Goal: Information Seeking & Learning: Learn about a topic

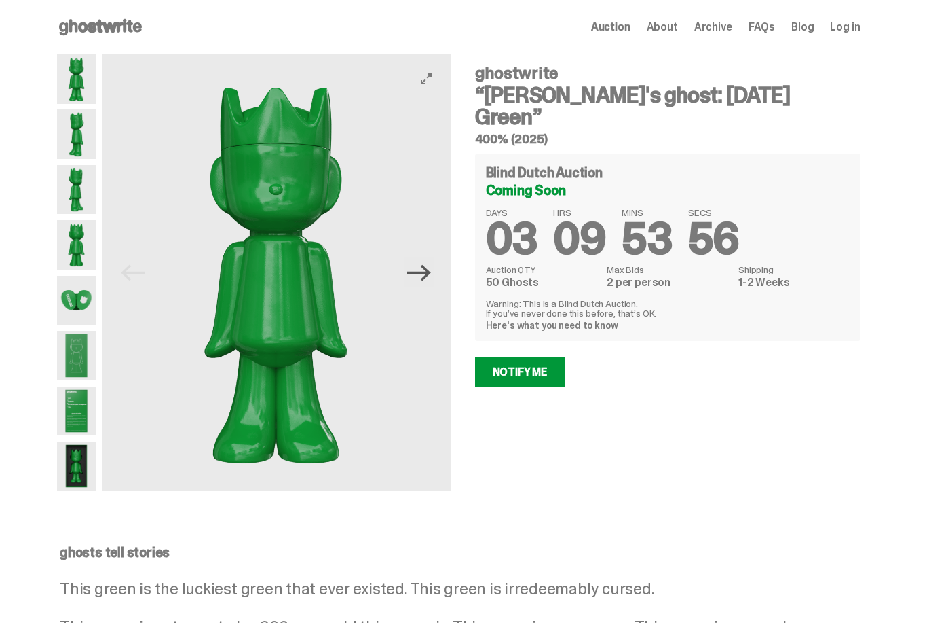
click at [431, 276] on icon "Next" at bounding box center [419, 272] width 24 height 16
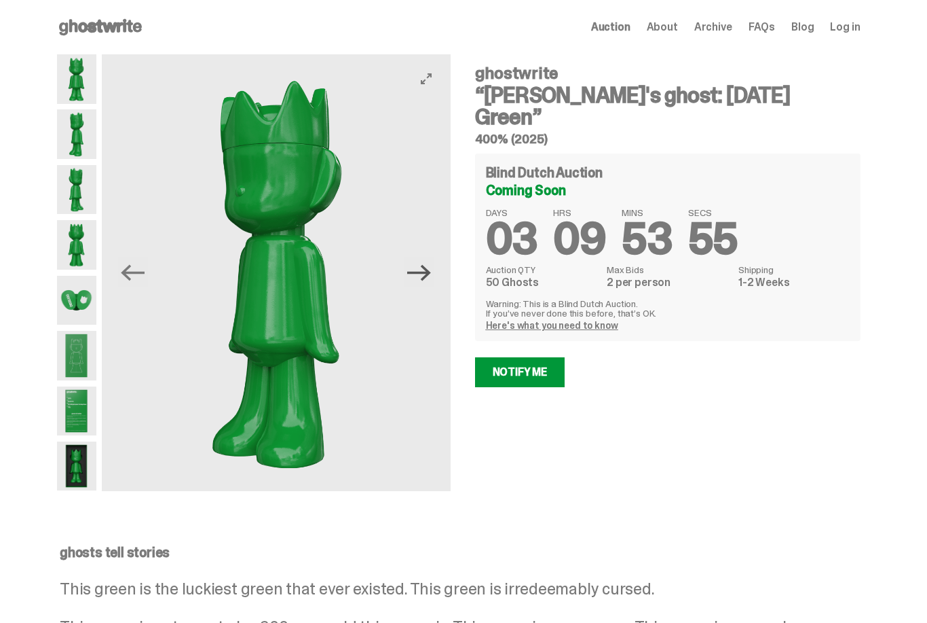
click at [430, 276] on icon "Next" at bounding box center [419, 272] width 24 height 16
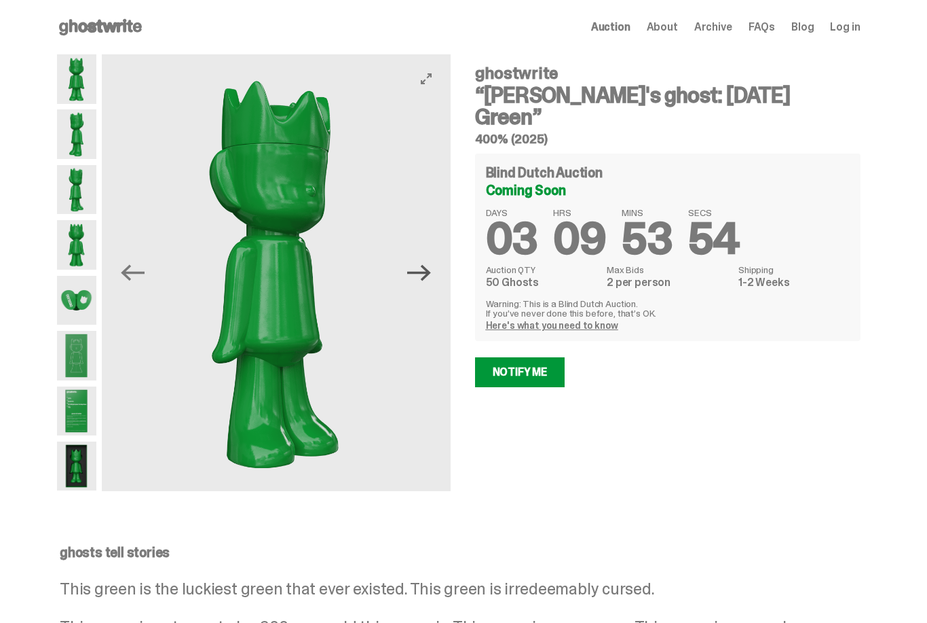
click at [429, 276] on icon "Next" at bounding box center [419, 272] width 24 height 16
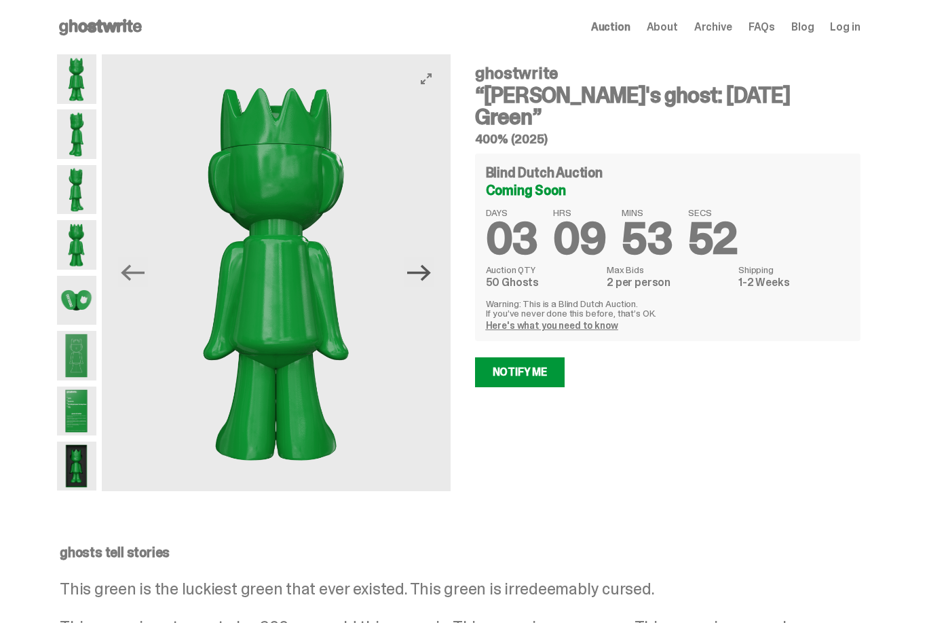
click at [429, 276] on icon "Next" at bounding box center [419, 272] width 24 height 16
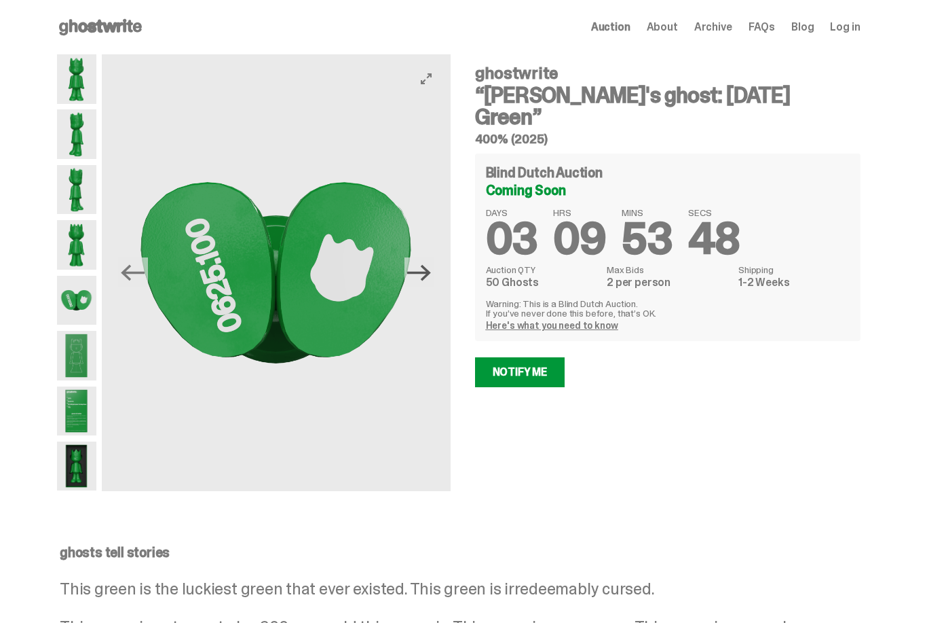
click at [428, 278] on icon "Next" at bounding box center [419, 272] width 24 height 16
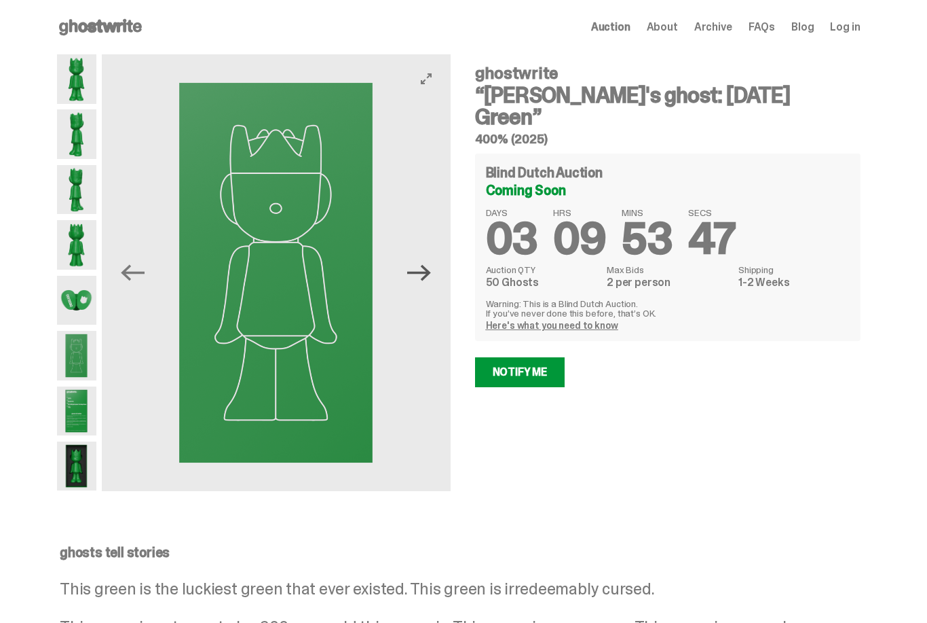
click at [428, 278] on icon "Next" at bounding box center [419, 272] width 24 height 16
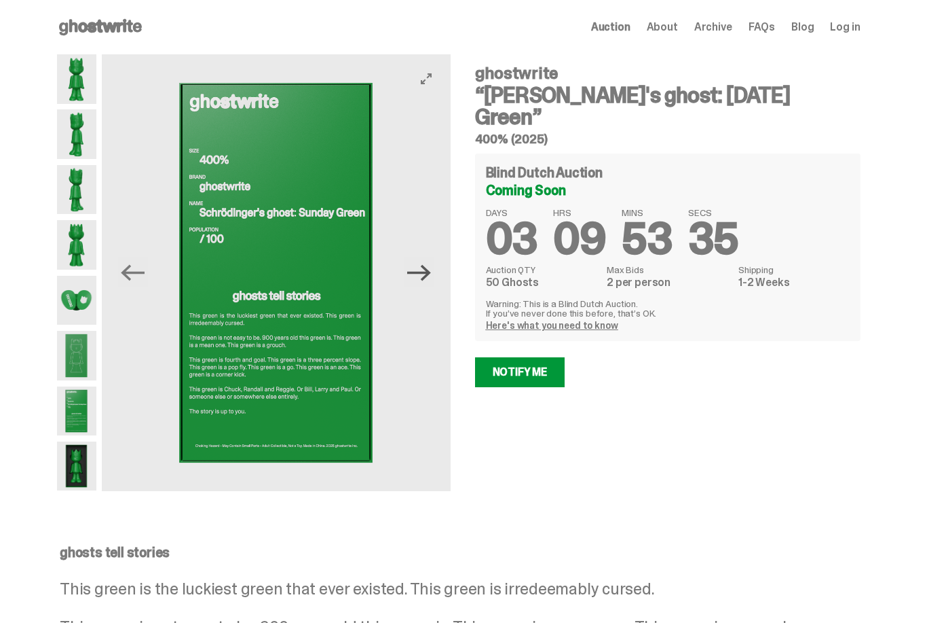
click at [428, 278] on icon "Next" at bounding box center [419, 272] width 24 height 16
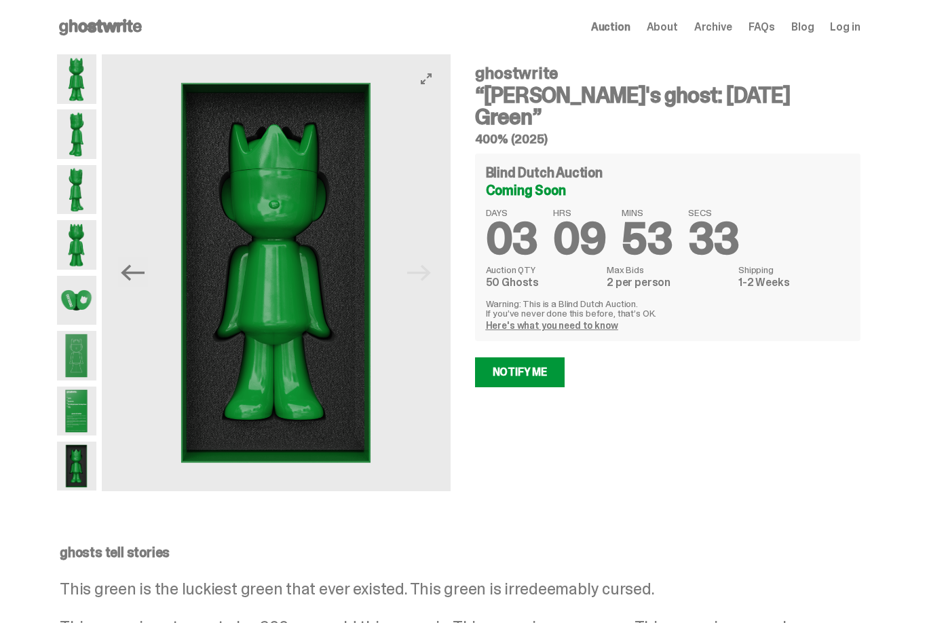
click at [428, 278] on img at bounding box center [276, 272] width 349 height 437
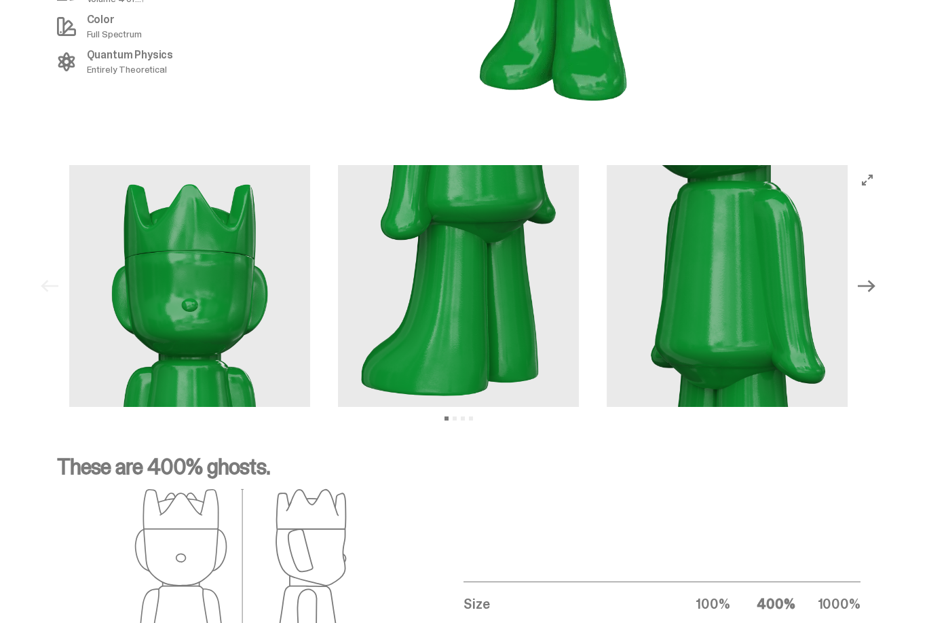
scroll to position [1705, 0]
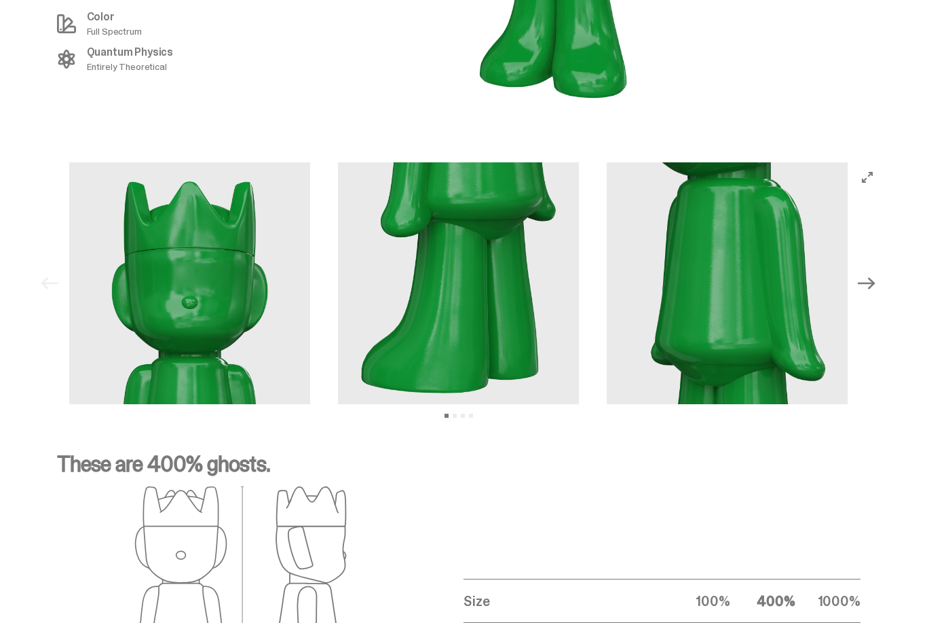
click at [874, 277] on icon "Next" at bounding box center [867, 283] width 18 height 12
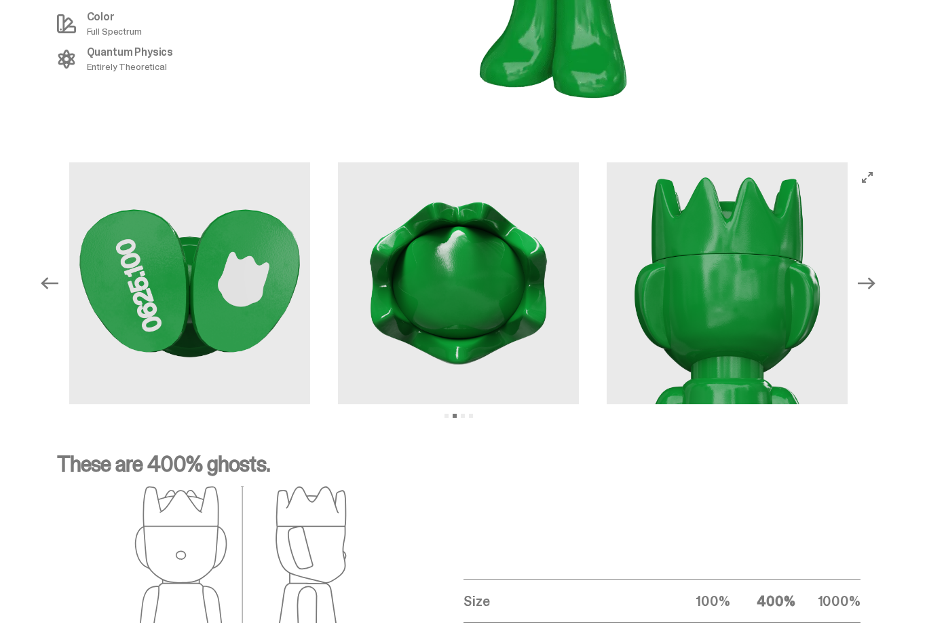
click at [872, 274] on icon "Next" at bounding box center [867, 283] width 18 height 18
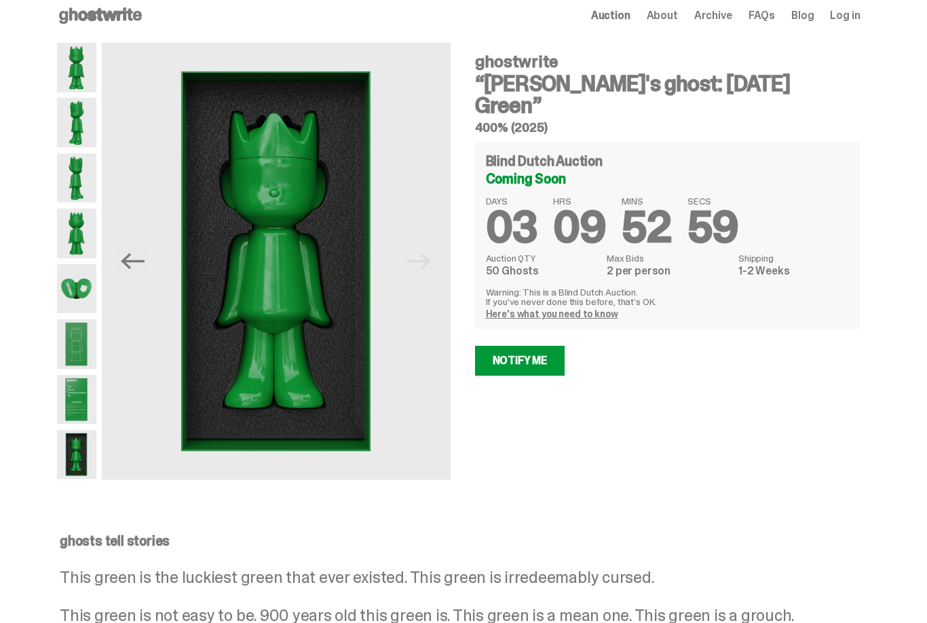
scroll to position [12, 0]
click at [713, 20] on span "Archive" at bounding box center [714, 15] width 38 height 11
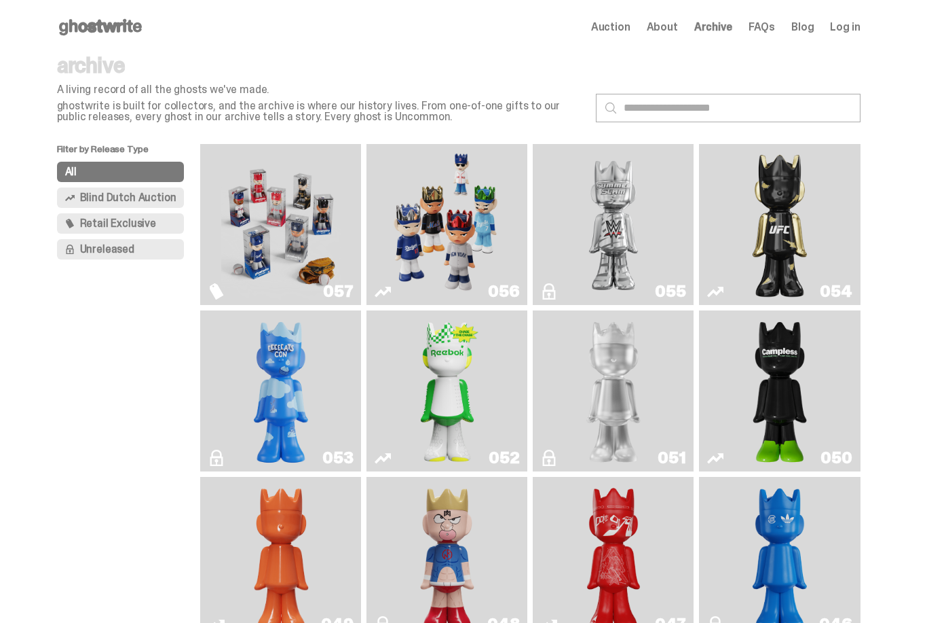
click at [463, 204] on img "Game Face (2025)" at bounding box center [448, 224] width 120 height 150
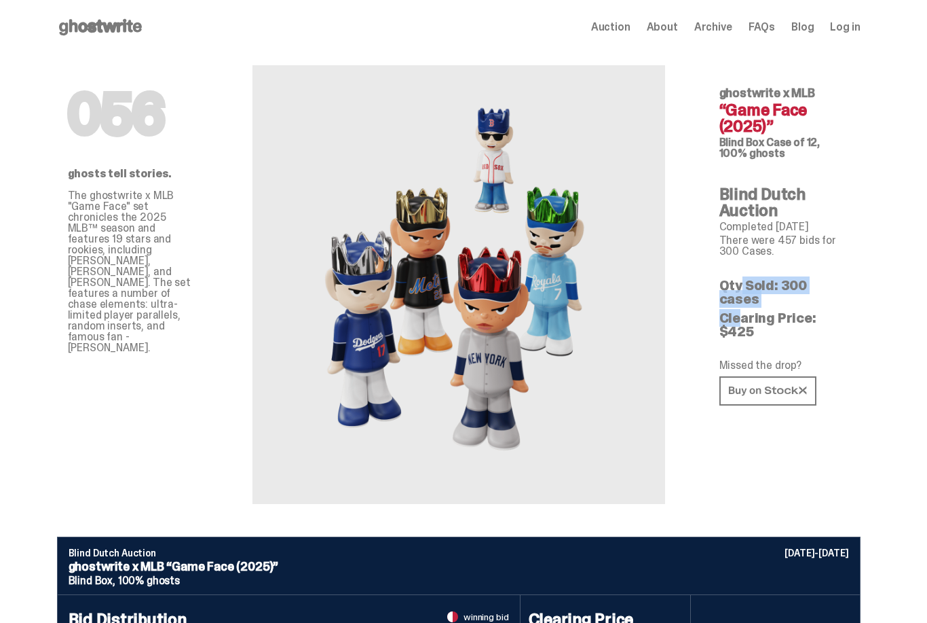
drag, startPoint x: 727, startPoint y: 289, endPoint x: 856, endPoint y: 293, distance: 128.4
click at [856, 293] on div "056 ghostwrite x MLB “Game Face (2025)” Blind Box Case of 12, 100% ghosts Blind…" at bounding box center [785, 278] width 196 height 449
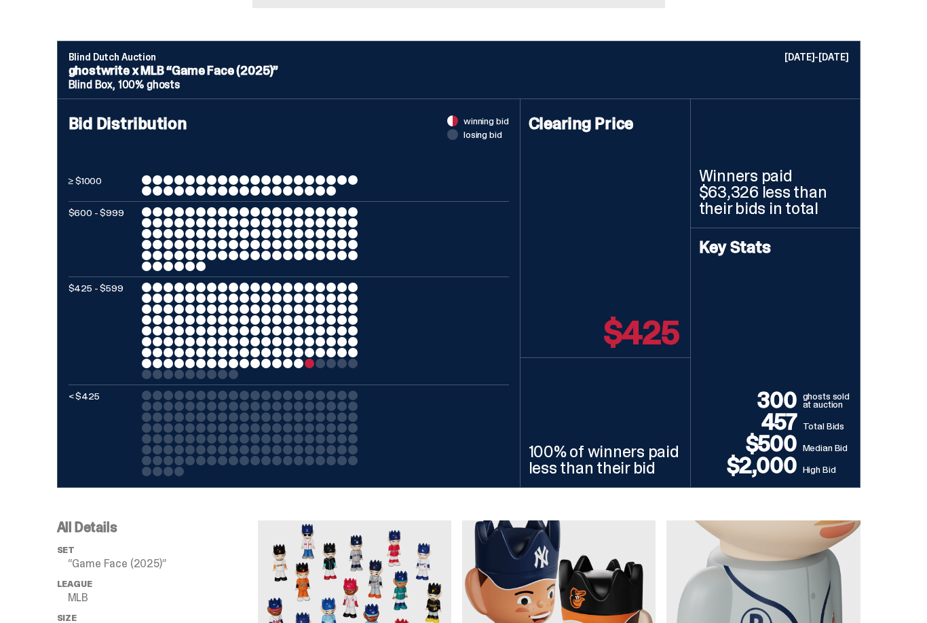
scroll to position [496, 0]
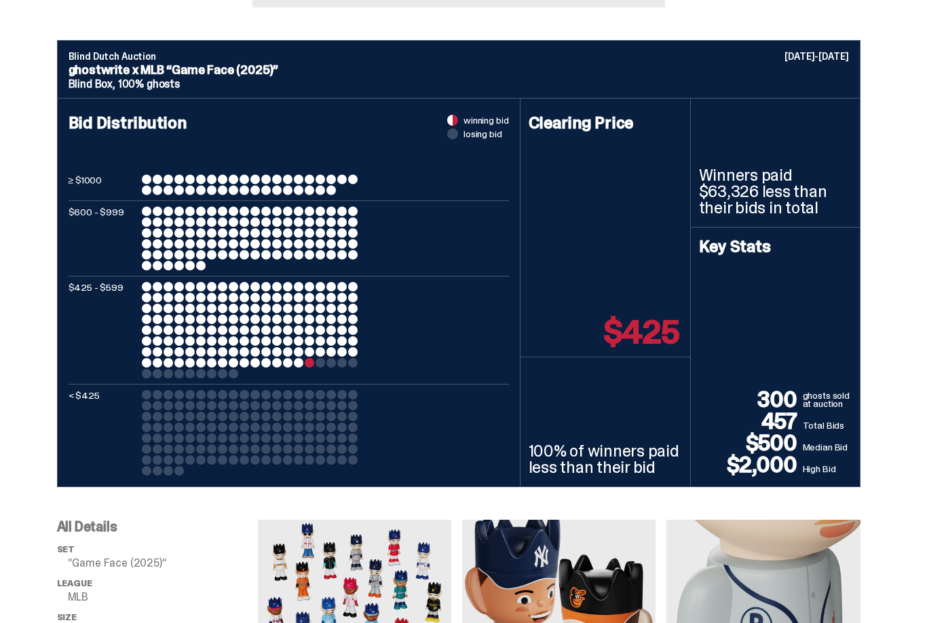
drag, startPoint x: 600, startPoint y: 333, endPoint x: 661, endPoint y: 331, distance: 61.1
click at [661, 331] on div "Clearing Price $425" at bounding box center [606, 228] width 170 height 259
drag, startPoint x: 805, startPoint y: 394, endPoint x: 761, endPoint y: 397, distance: 43.5
click at [761, 397] on p "300" at bounding box center [751, 400] width 104 height 22
drag, startPoint x: 741, startPoint y: 422, endPoint x: 803, endPoint y: 420, distance: 61.8
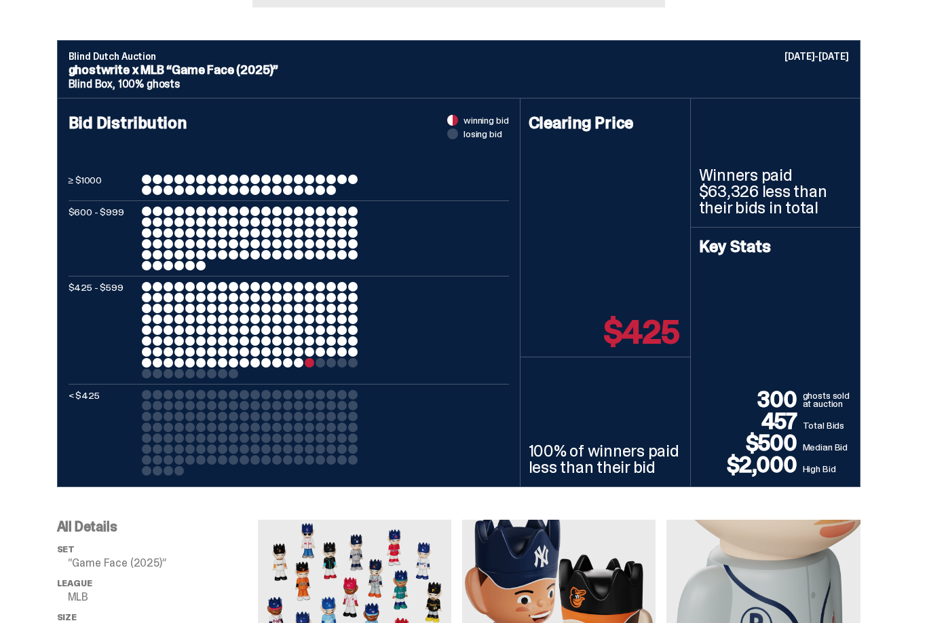
click at [803, 420] on p "457" at bounding box center [751, 422] width 104 height 22
click at [336, 394] on div at bounding box center [332, 395] width 10 height 10
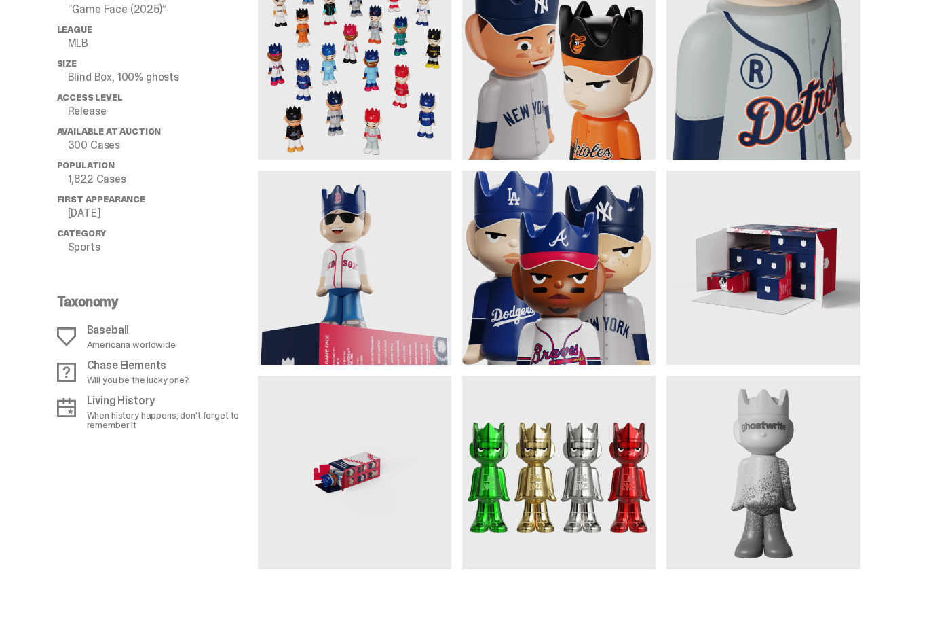
scroll to position [1049, 0]
click at [145, 236] on li "Category Sports" at bounding box center [157, 241] width 201 height 24
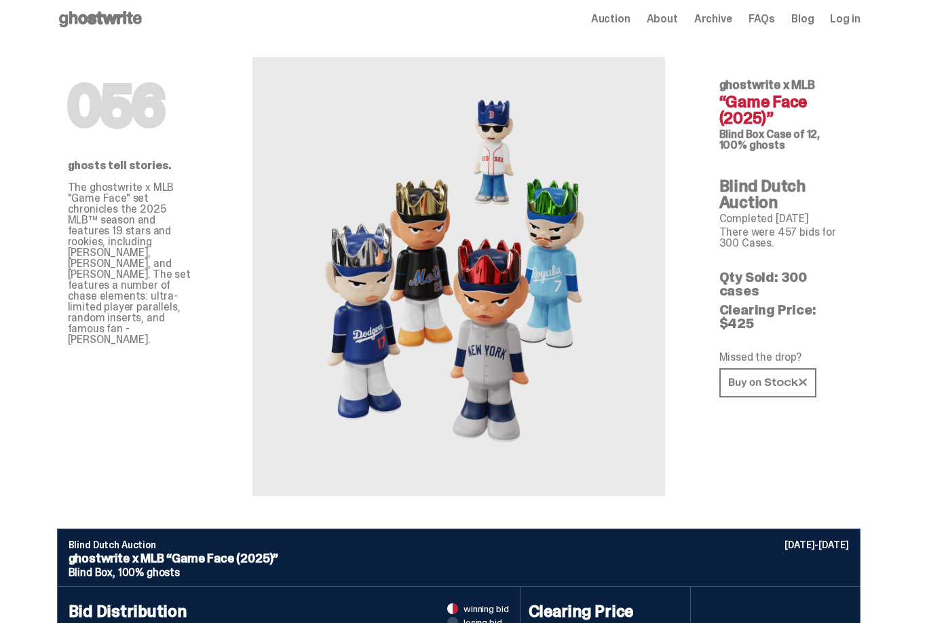
scroll to position [0, 0]
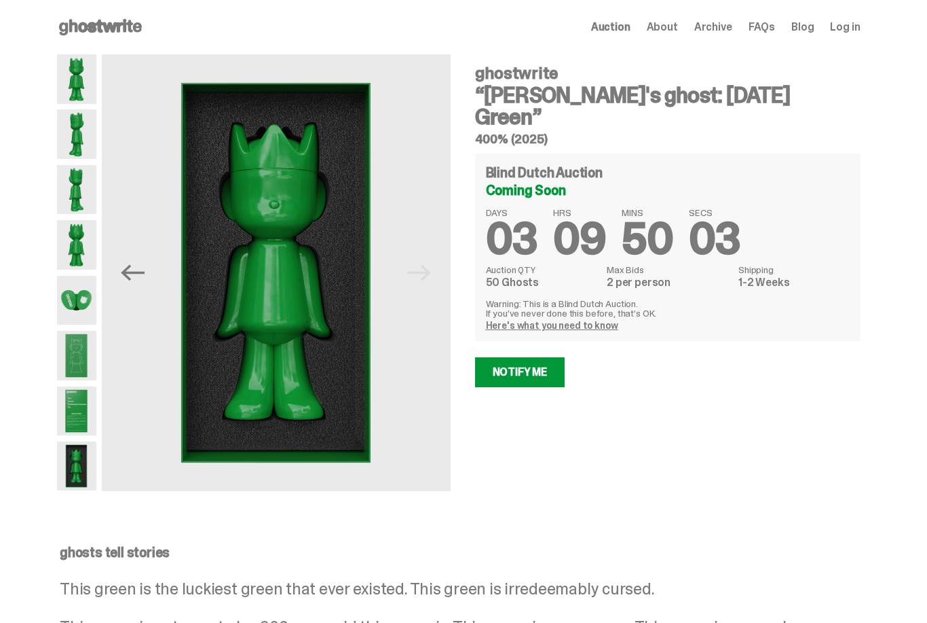
scroll to position [12, 0]
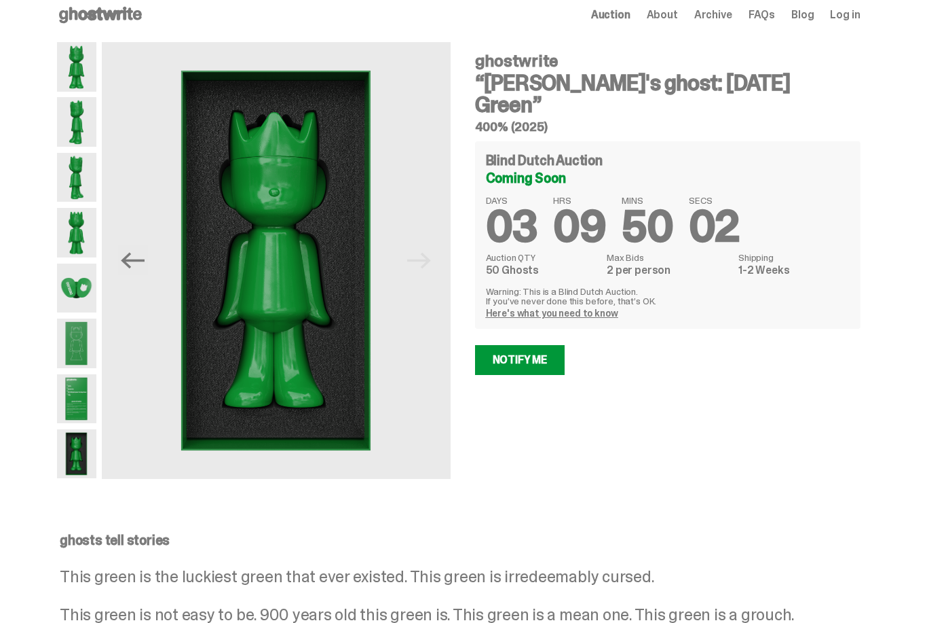
click at [78, 73] on img at bounding box center [76, 67] width 39 height 50
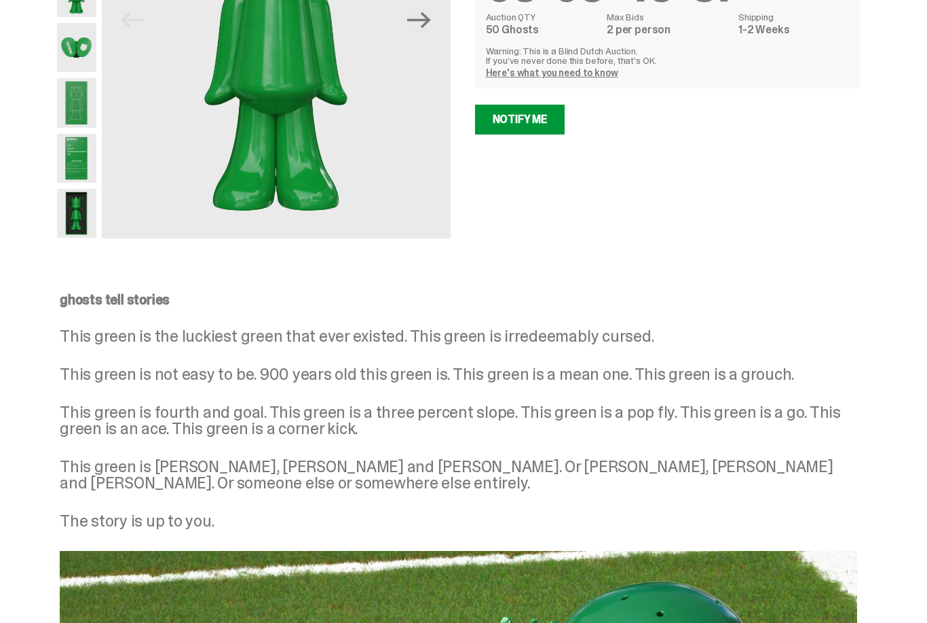
scroll to position [253, 0]
drag, startPoint x: 65, startPoint y: 342, endPoint x: 205, endPoint y: 331, distance: 140.3
click at [205, 331] on p "This green is the luckiest green that ever existed. This green is irredeemably …" at bounding box center [459, 336] width 798 height 16
click at [205, 335] on p "This green is the luckiest green that ever existed. This green is irredeemably …" at bounding box center [459, 336] width 798 height 16
click at [327, 472] on p "This green is Chuck, Randall and Reggie. Or Bill, Larry and Paul. Or someone el…" at bounding box center [459, 474] width 798 height 33
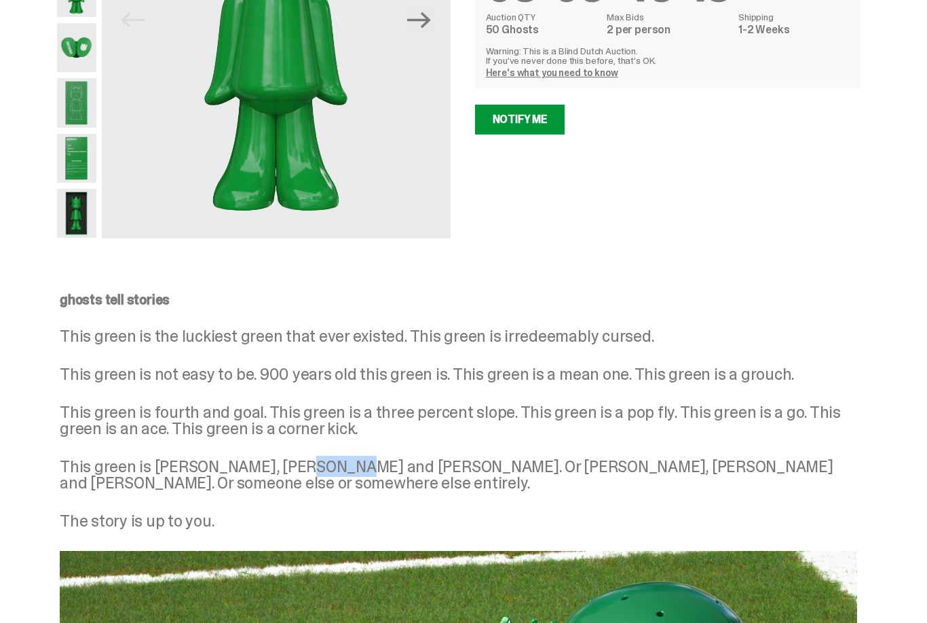
click at [327, 472] on p "This green is Chuck, Randall and Reggie. Or Bill, Larry and Paul. Or someone el…" at bounding box center [459, 474] width 798 height 33
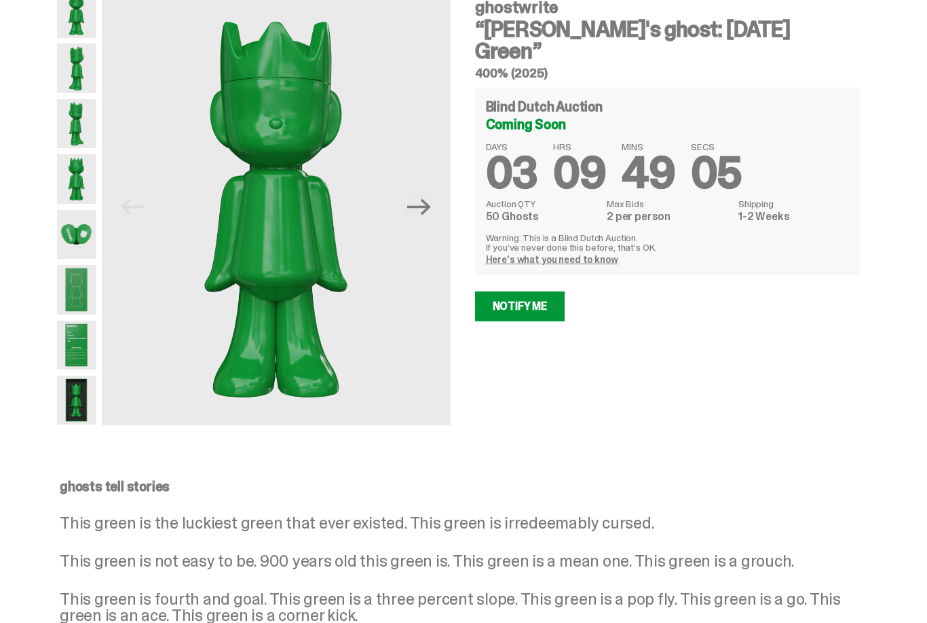
scroll to position [0, 0]
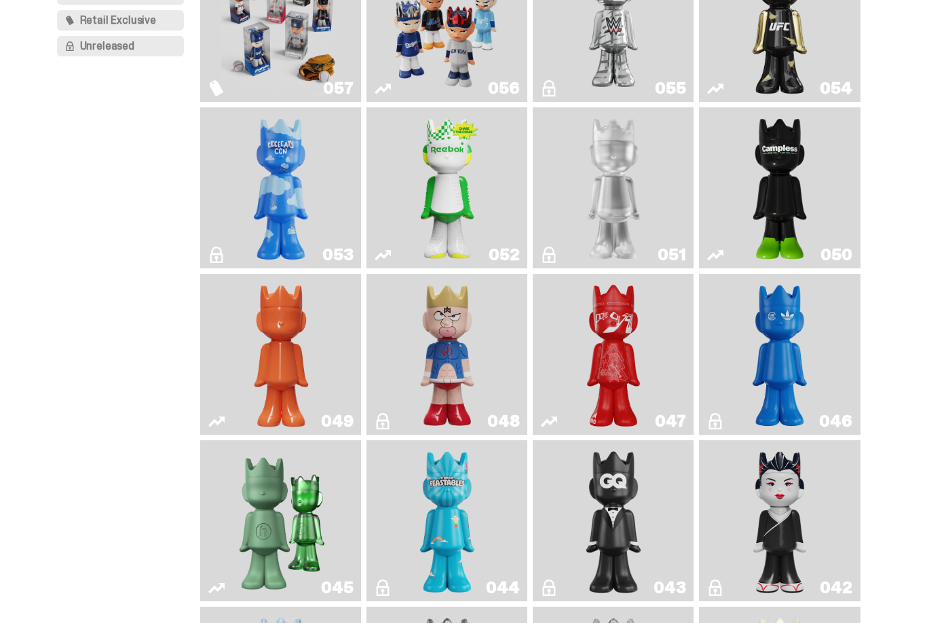
scroll to position [222, 0]
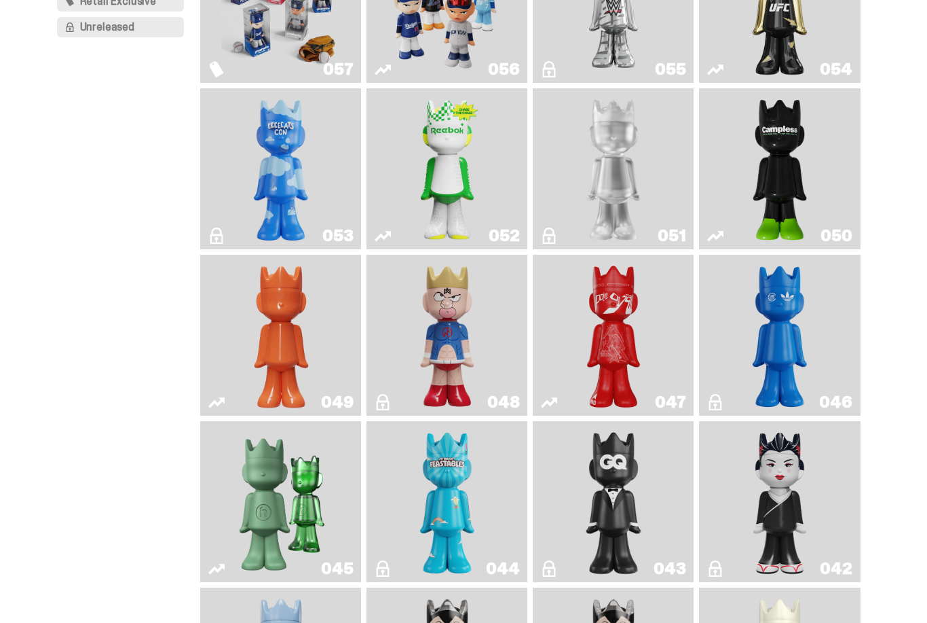
click at [307, 382] on img "Schrödinger's ghost: Orange Vibe" at bounding box center [281, 335] width 65 height 150
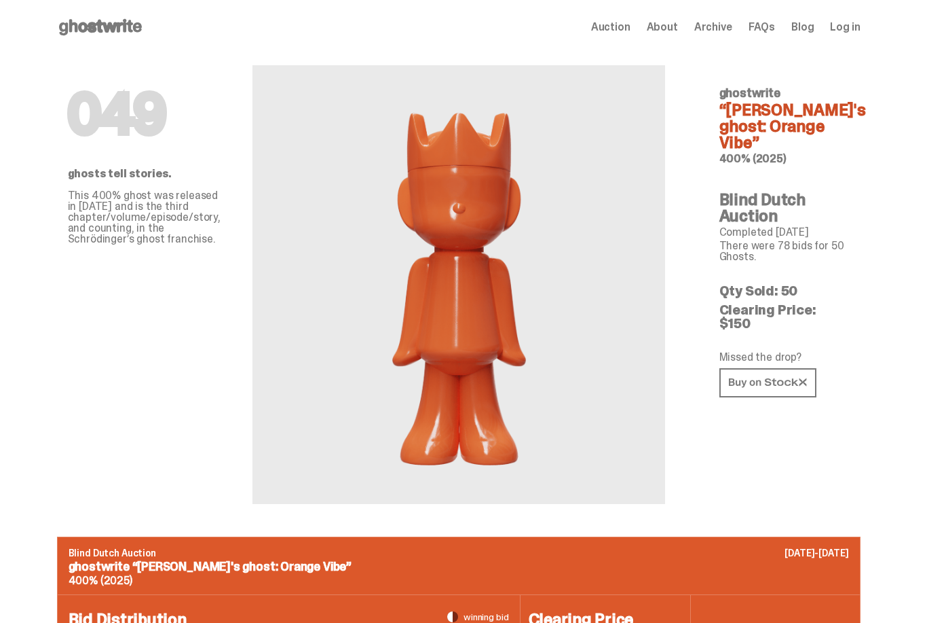
drag, startPoint x: 781, startPoint y: 291, endPoint x: 810, endPoint y: 306, distance: 32.5
click at [810, 306] on div "049 ghostwrite “Schrödinger's ghost: Orange Vibe” 400% (2025) Blind Dutch Aucti…" at bounding box center [785, 278] width 196 height 449
click at [746, 368] on link at bounding box center [768, 382] width 97 height 29
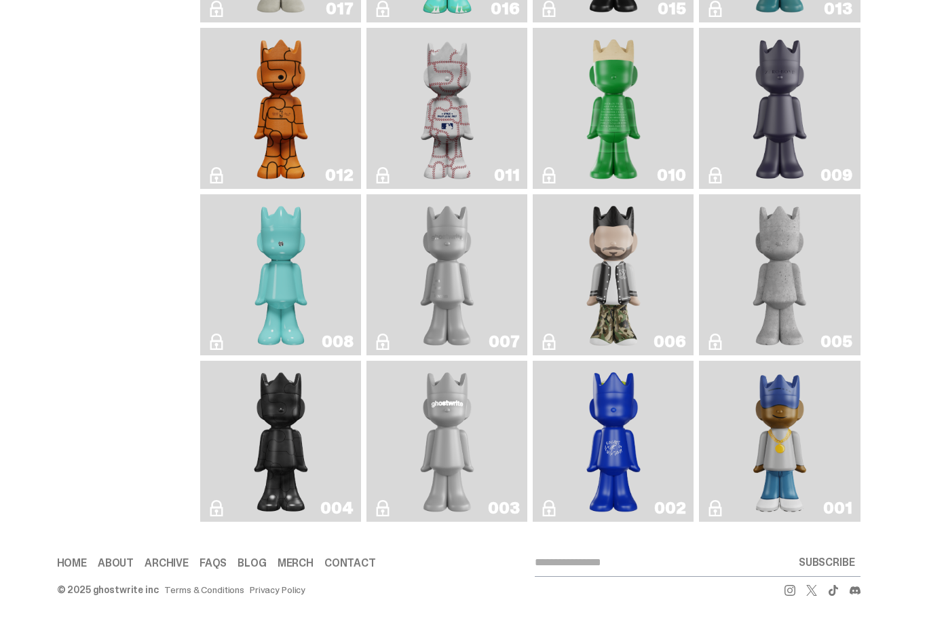
scroll to position [2029, 0]
click at [756, 488] on img "Eastside Golf" at bounding box center [780, 441] width 64 height 150
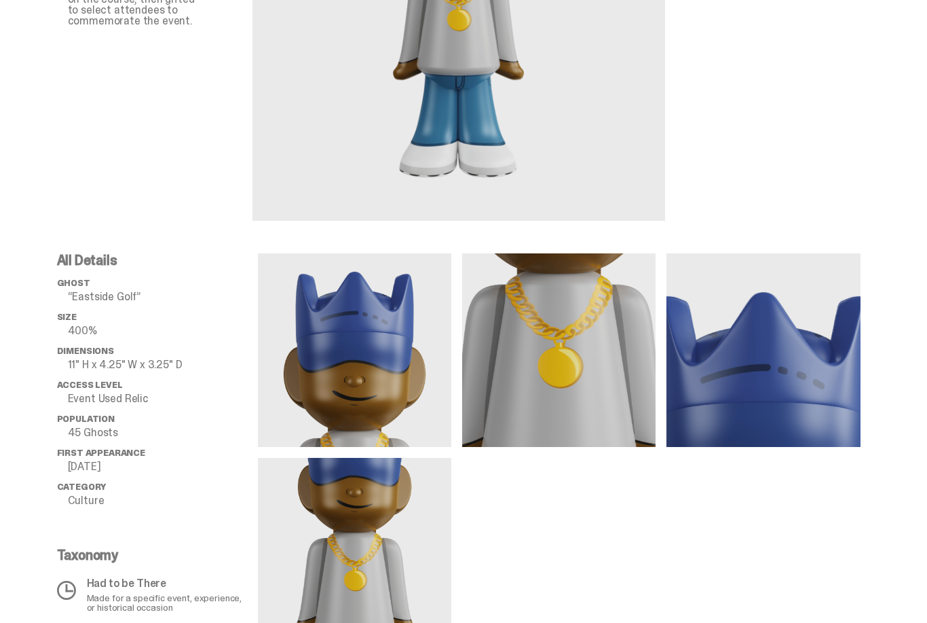
scroll to position [117, 0]
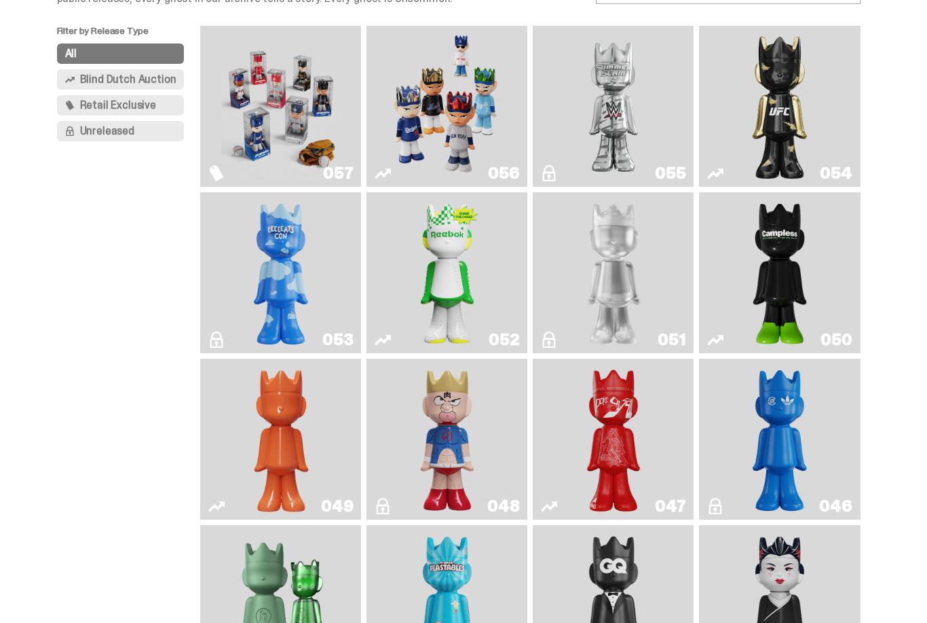
scroll to position [2030, 0]
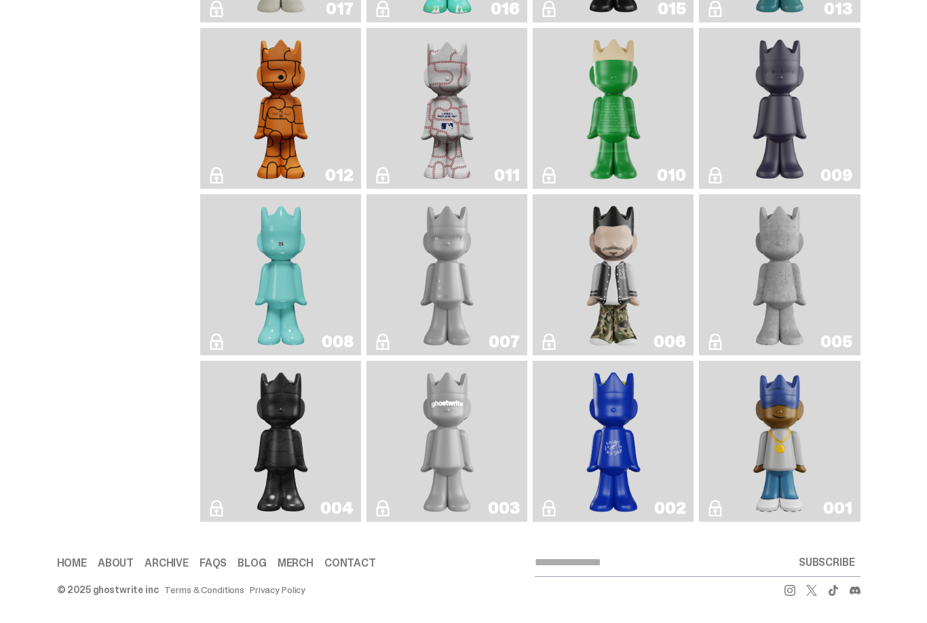
click at [629, 450] on img "Rocky's Matcha" at bounding box center [613, 441] width 65 height 150
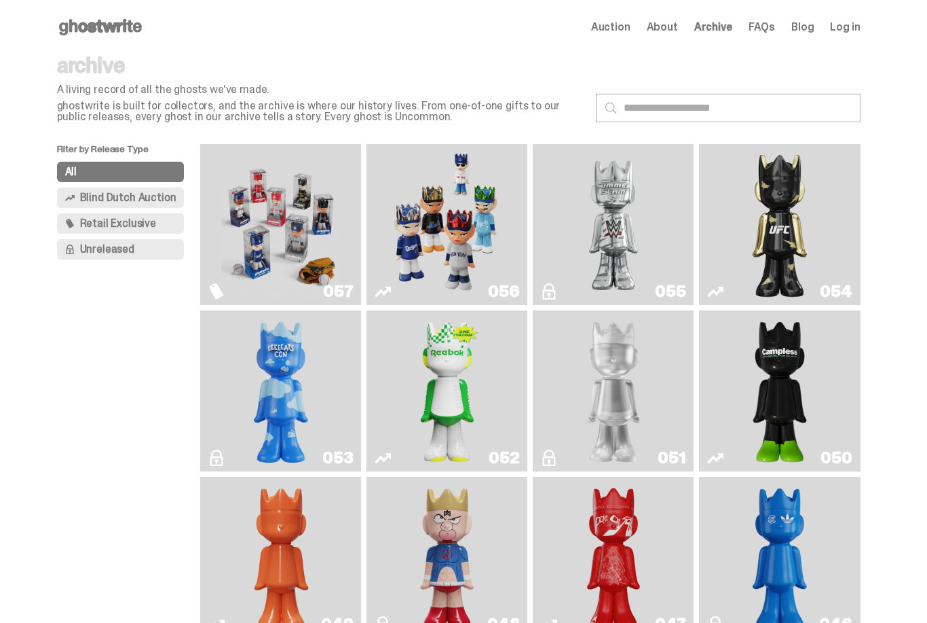
scroll to position [2030, 0]
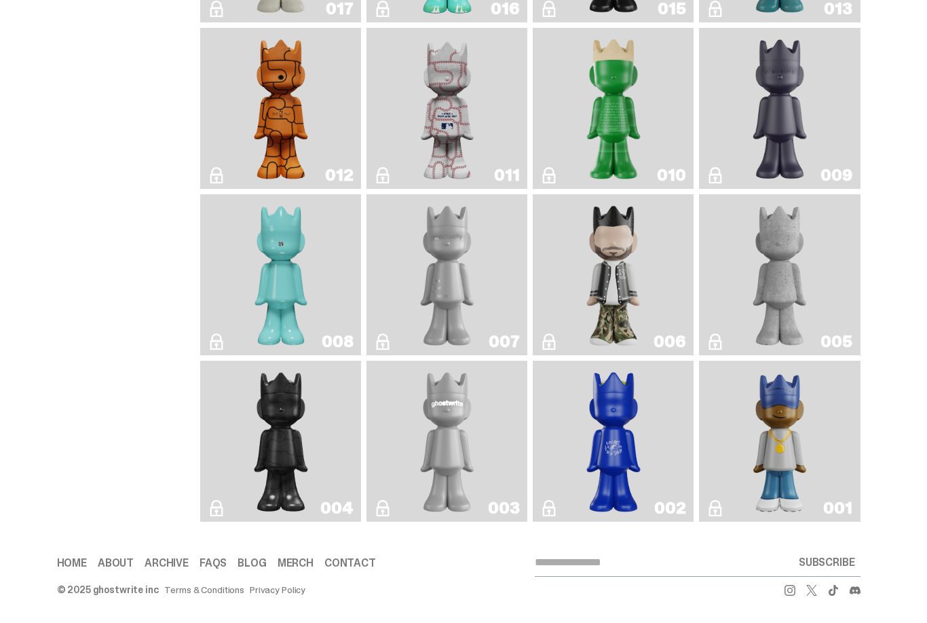
click at [646, 342] on img "Amiri" at bounding box center [613, 275] width 65 height 150
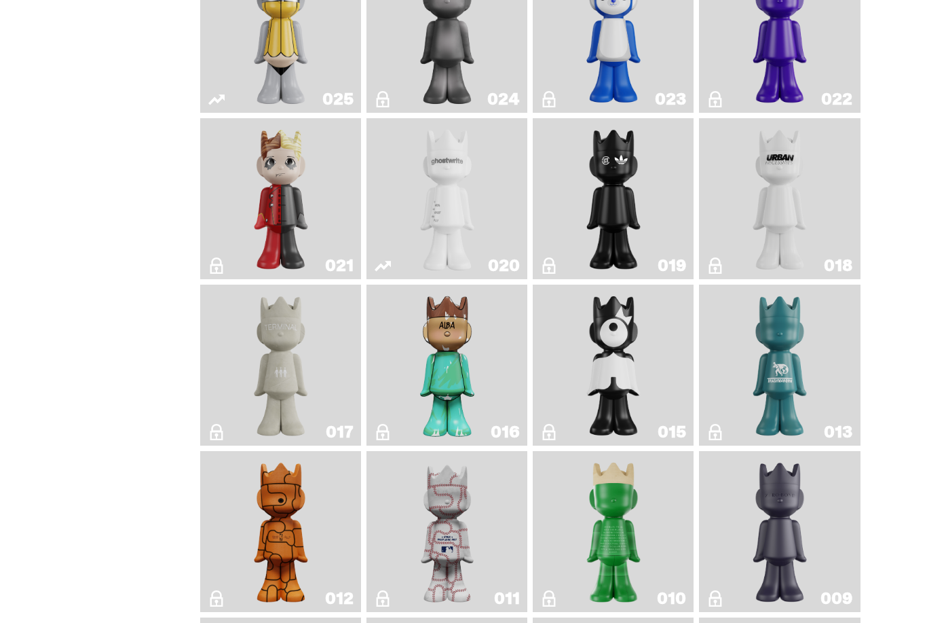
scroll to position [1505, 0]
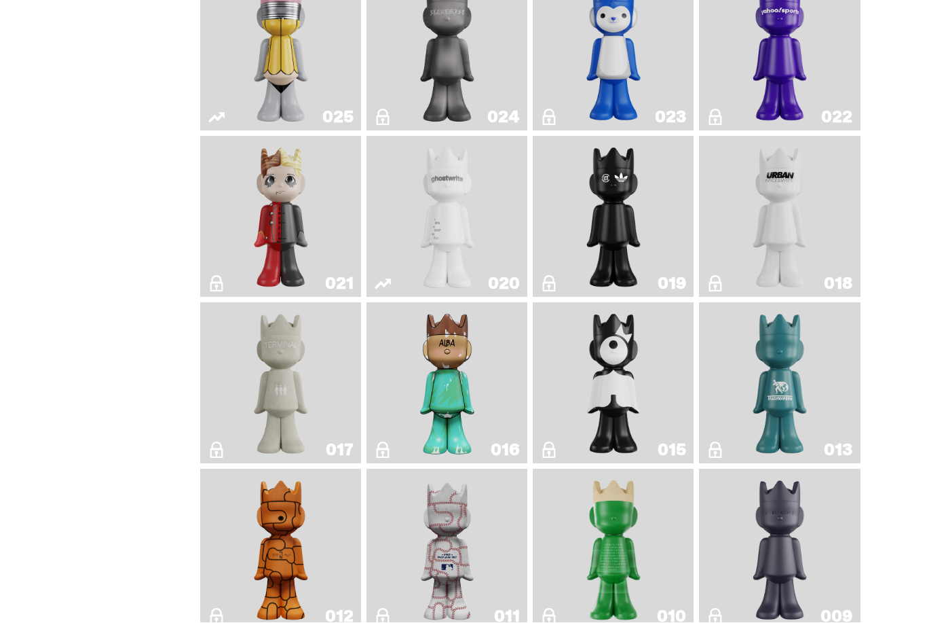
click at [441, 292] on img "ghost" at bounding box center [447, 217] width 84 height 150
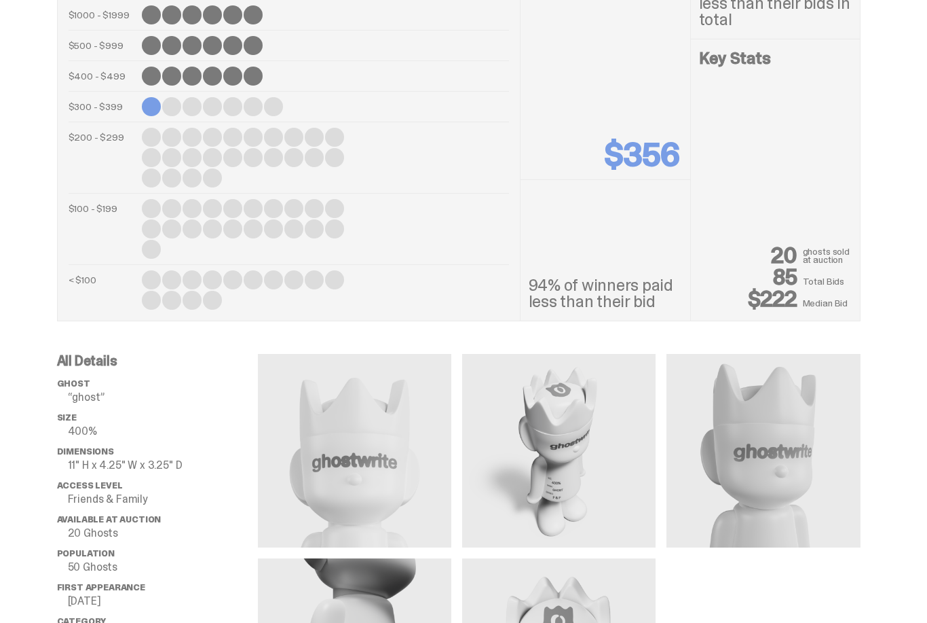
scroll to position [740, 0]
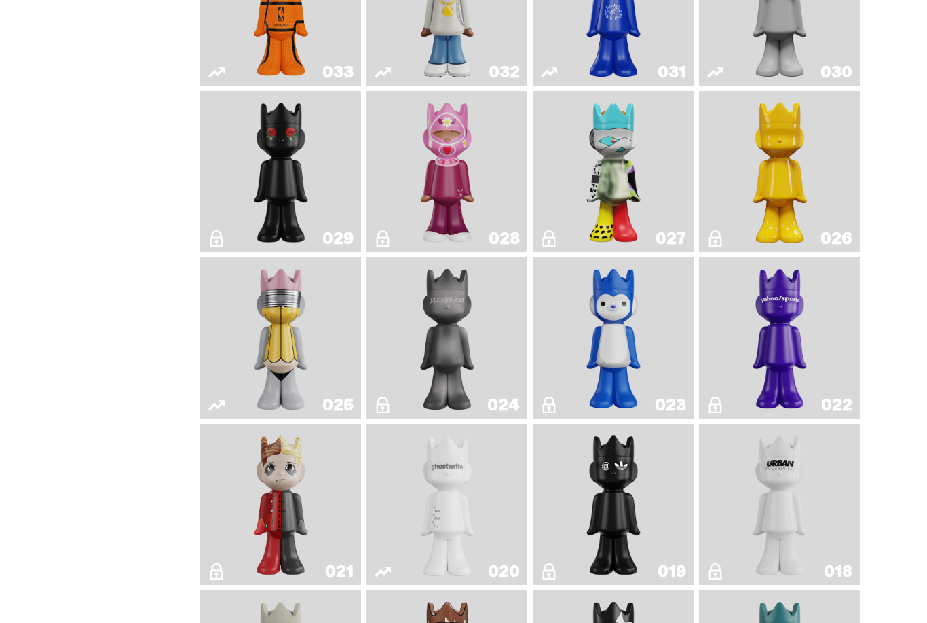
scroll to position [1202, 0]
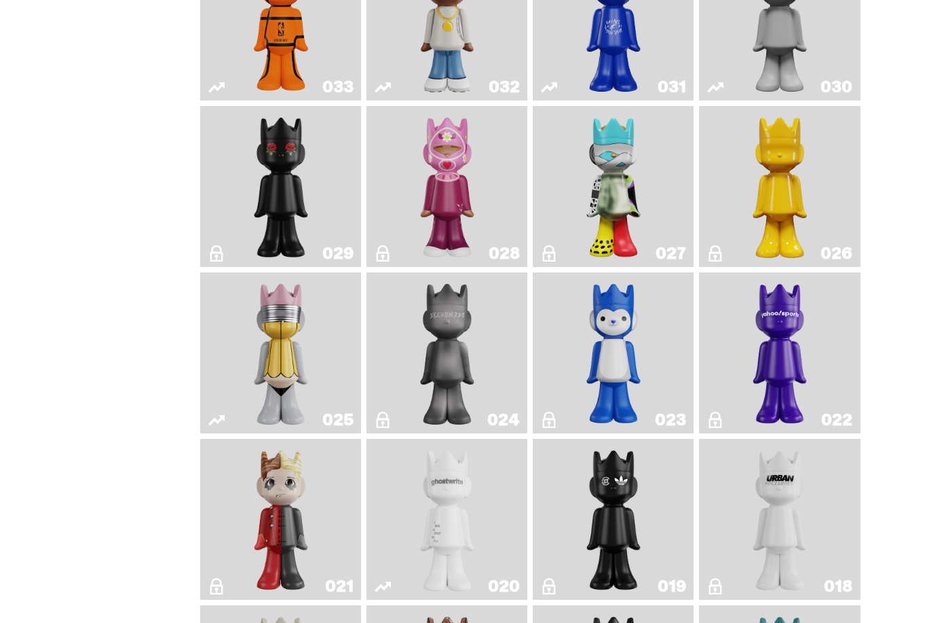
click at [800, 209] on img "Schrödinger's ghost: New Dawn" at bounding box center [780, 186] width 84 height 150
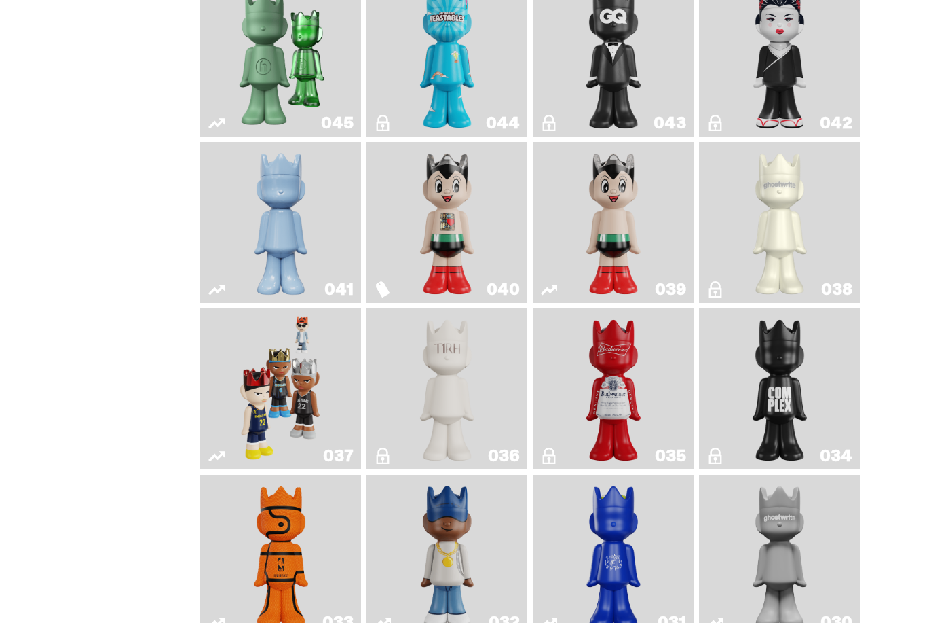
scroll to position [610, 0]
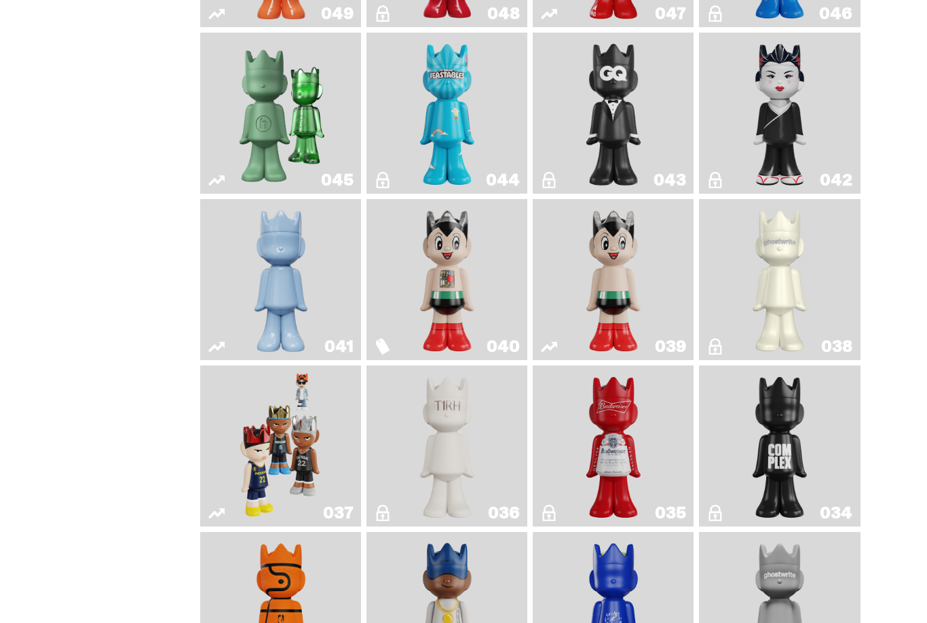
click at [285, 298] on img "Schrödinger's ghost: Winter Blue" at bounding box center [281, 279] width 65 height 150
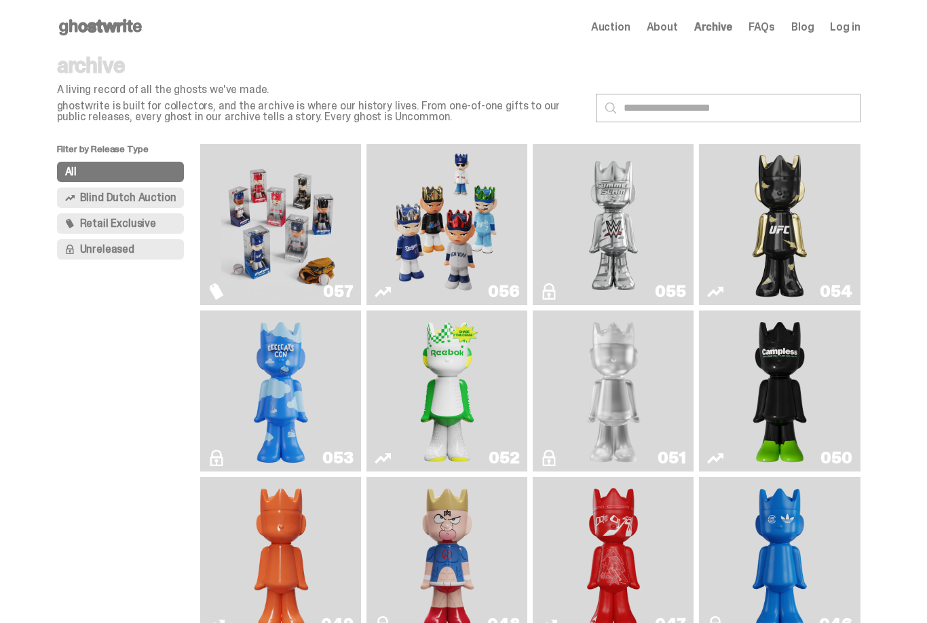
click at [323, 251] on img "Game Face (2025)" at bounding box center [281, 224] width 120 height 150
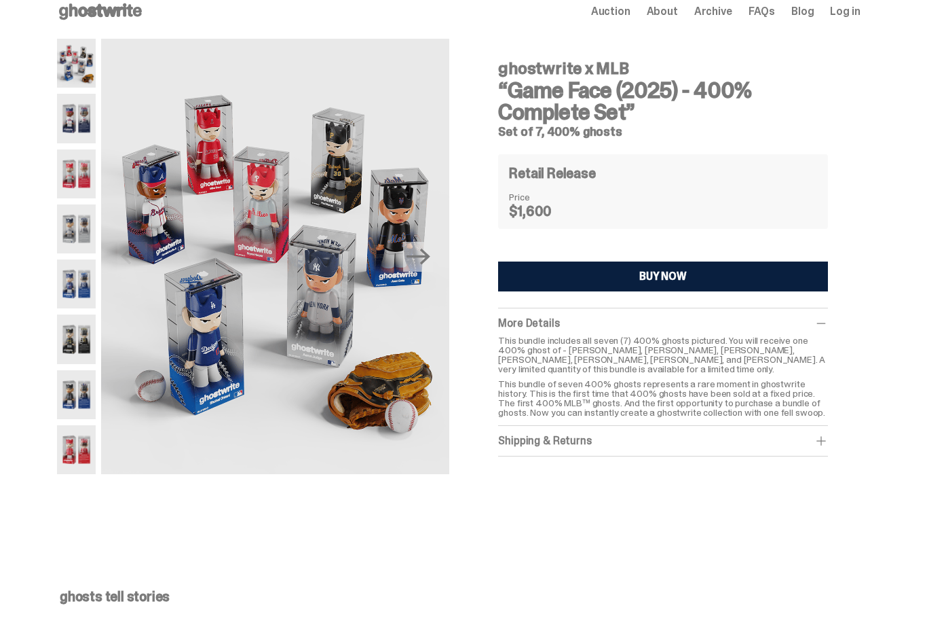
scroll to position [2, 0]
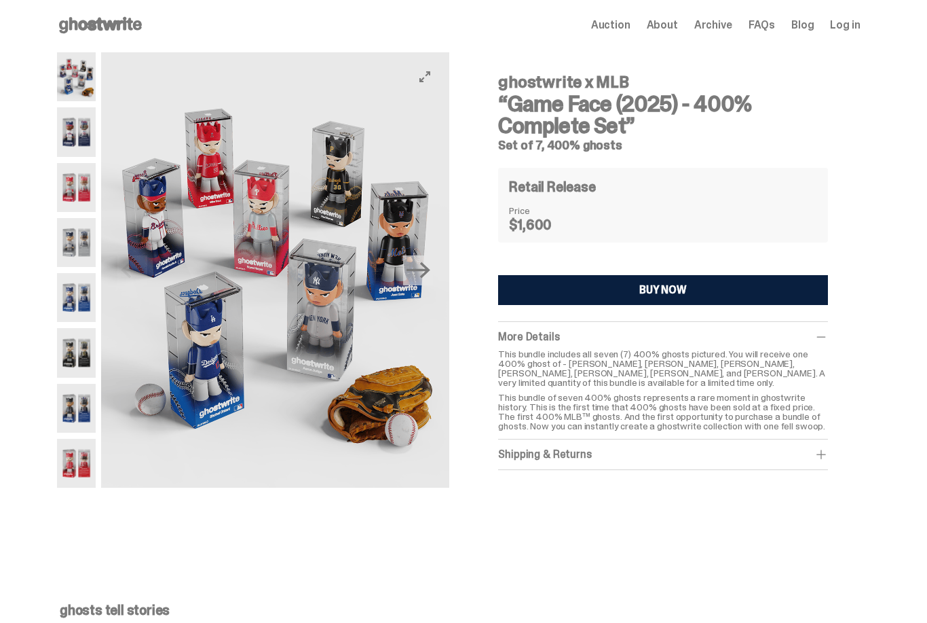
click at [163, 242] on img at bounding box center [275, 269] width 348 height 435
click at [96, 216] on div at bounding box center [76, 269] width 39 height 435
click at [77, 185] on img at bounding box center [76, 187] width 39 height 49
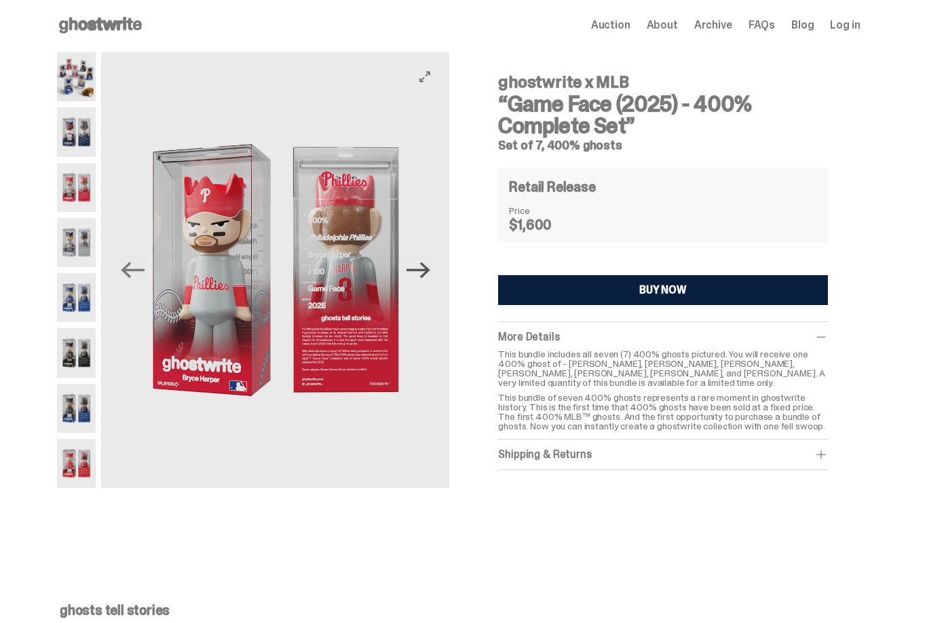
click at [413, 268] on icon "Next" at bounding box center [419, 270] width 24 height 24
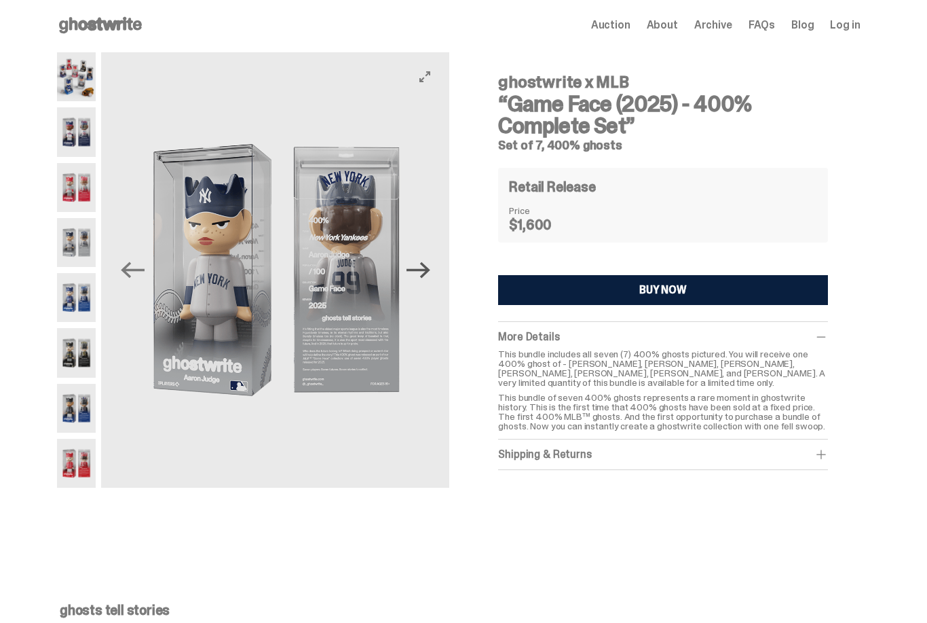
click at [413, 268] on icon "Next" at bounding box center [419, 270] width 24 height 24
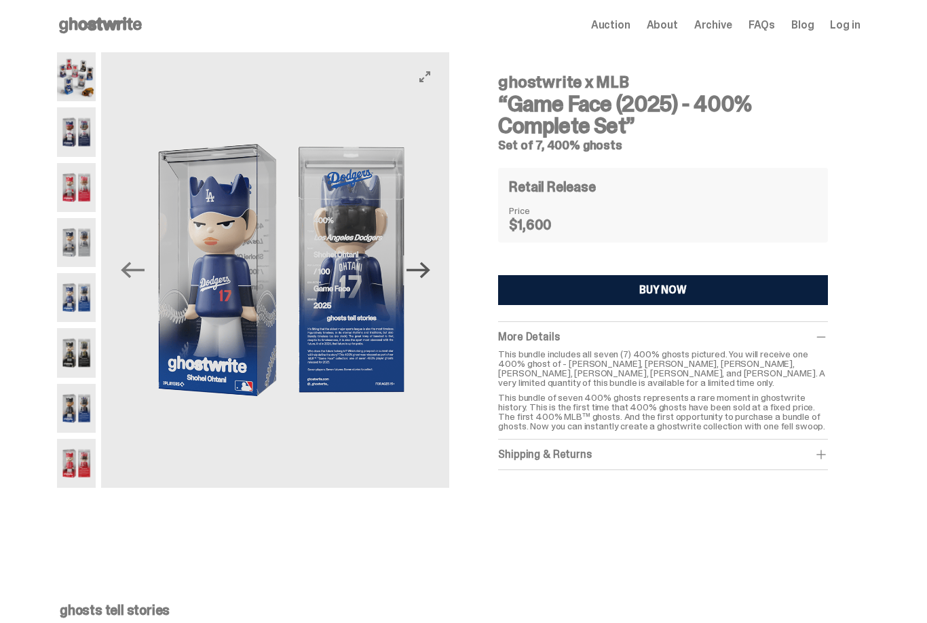
click at [413, 268] on icon "Next" at bounding box center [419, 270] width 24 height 24
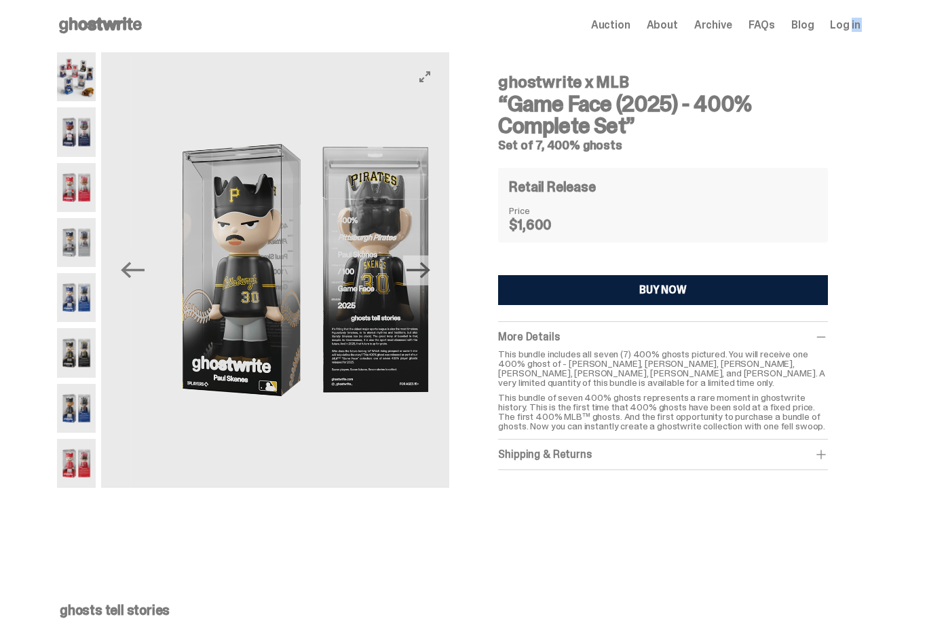
click at [413, 268] on icon "Next" at bounding box center [419, 270] width 24 height 24
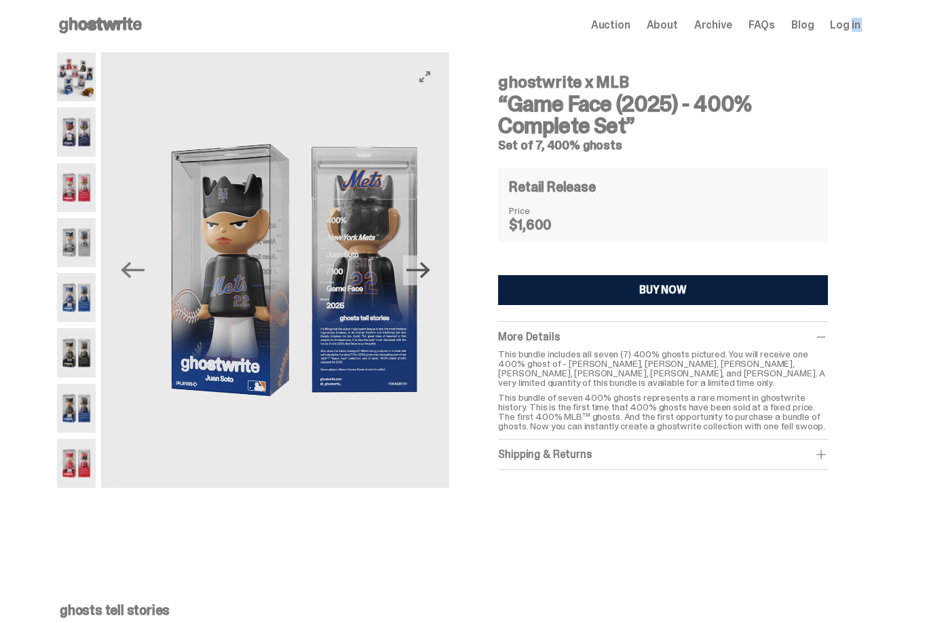
click at [413, 268] on icon "Next" at bounding box center [419, 270] width 24 height 24
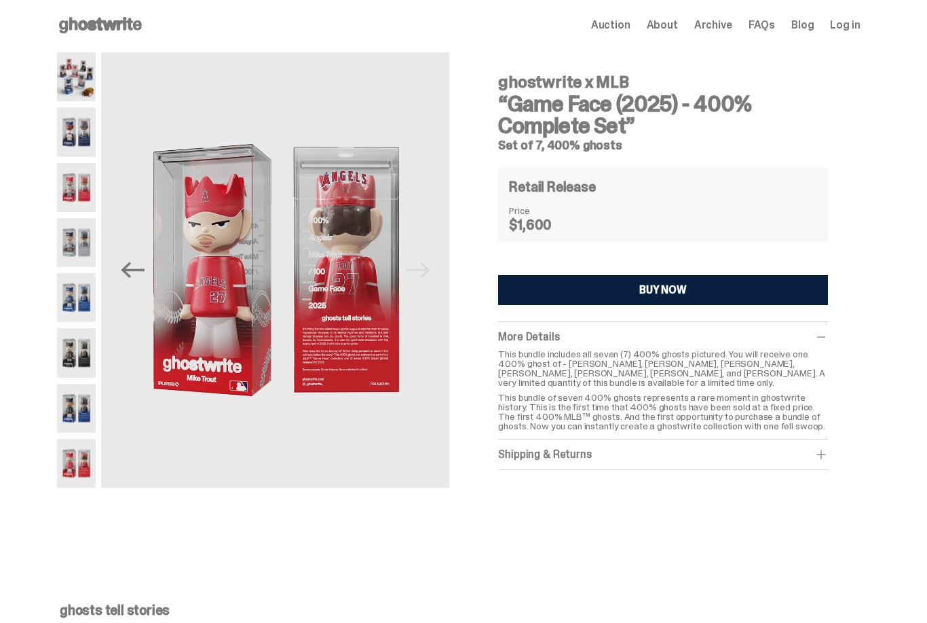
click at [506, 314] on div "ghostwrite x MLB “Game Face (2025) - 400% Complete Set” Set of 7, 400% ghosts R…" at bounding box center [662, 266] width 329 height 407
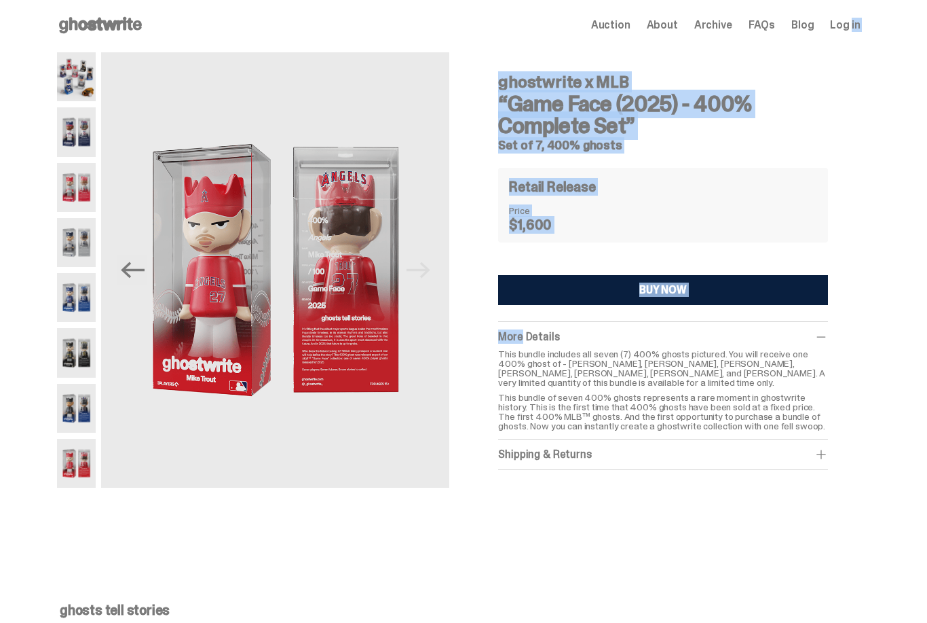
drag, startPoint x: 498, startPoint y: 324, endPoint x: 617, endPoint y: 331, distance: 119.0
click at [617, 331] on div "ghostwrite x MLB “Game Face (2025) - 400% Complete Set” Set of 7, 400% ghosts R…" at bounding box center [663, 281] width 394 height 458
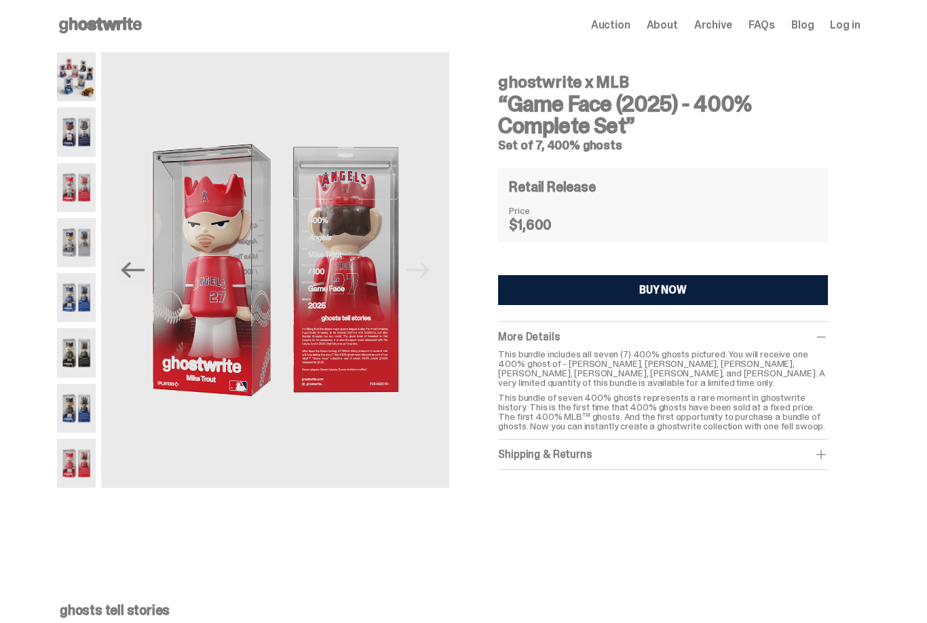
click at [619, 331] on div "More Details" at bounding box center [662, 337] width 329 height 14
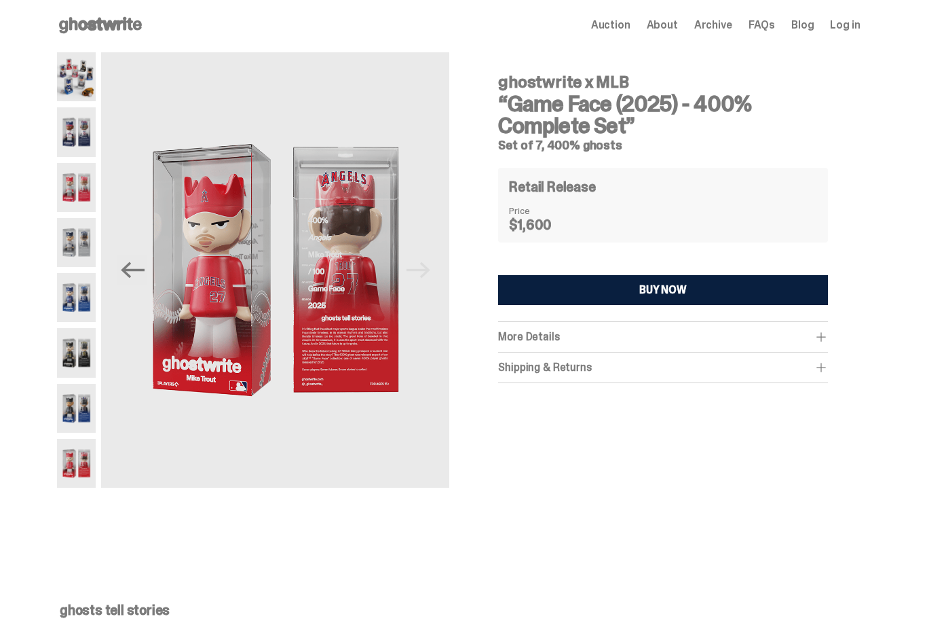
click at [619, 331] on div "More Details" at bounding box center [662, 337] width 329 height 14
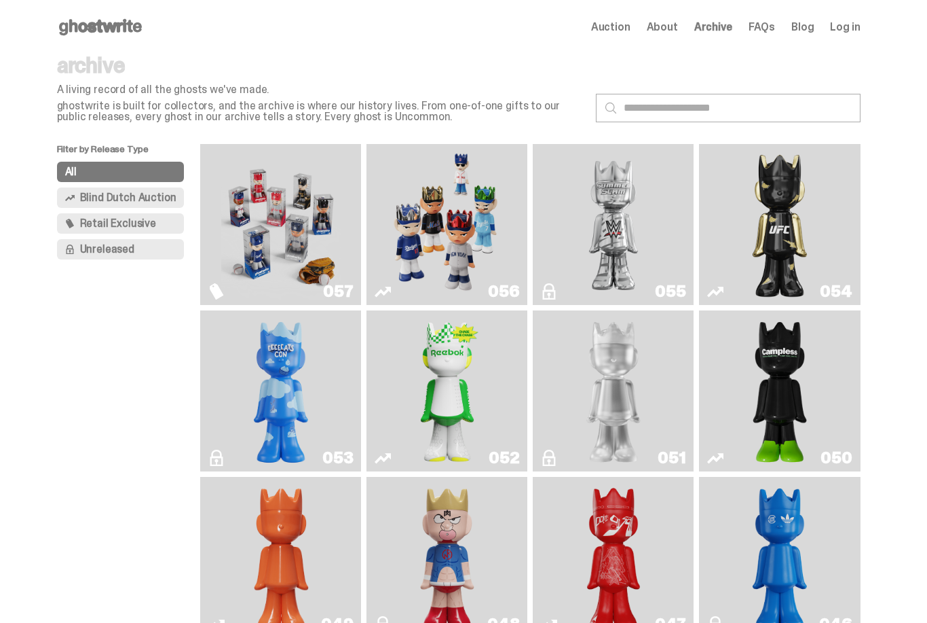
click at [456, 426] on img "Court Victory" at bounding box center [447, 391] width 65 height 150
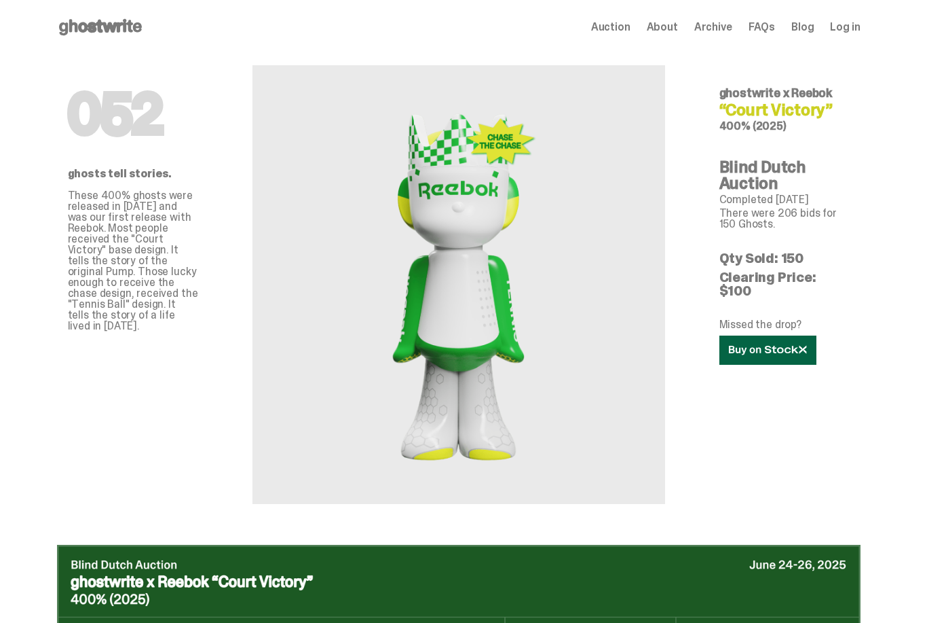
click at [749, 345] on icon at bounding box center [768, 350] width 78 height 10
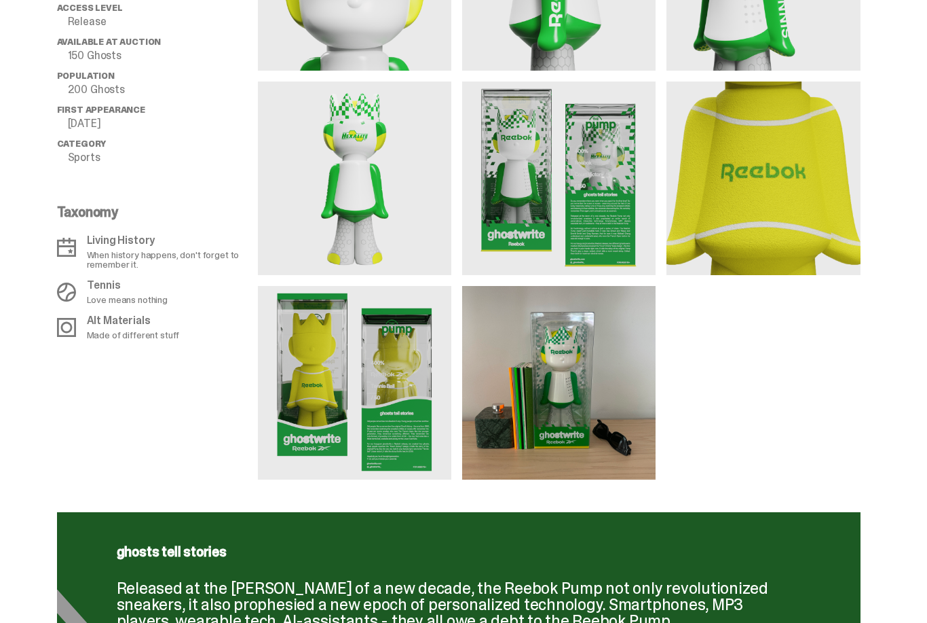
scroll to position [1136, 0]
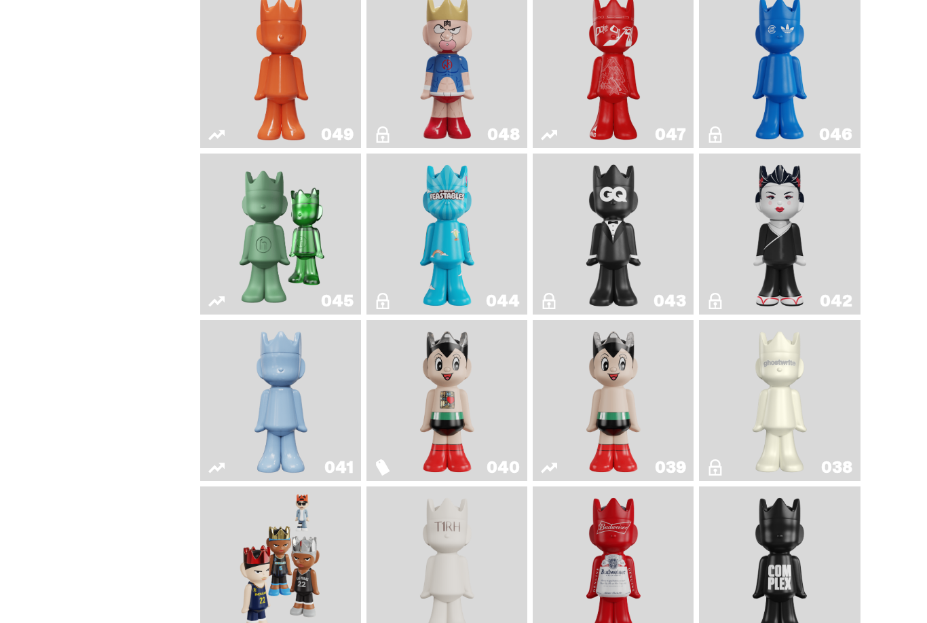
scroll to position [455, 0]
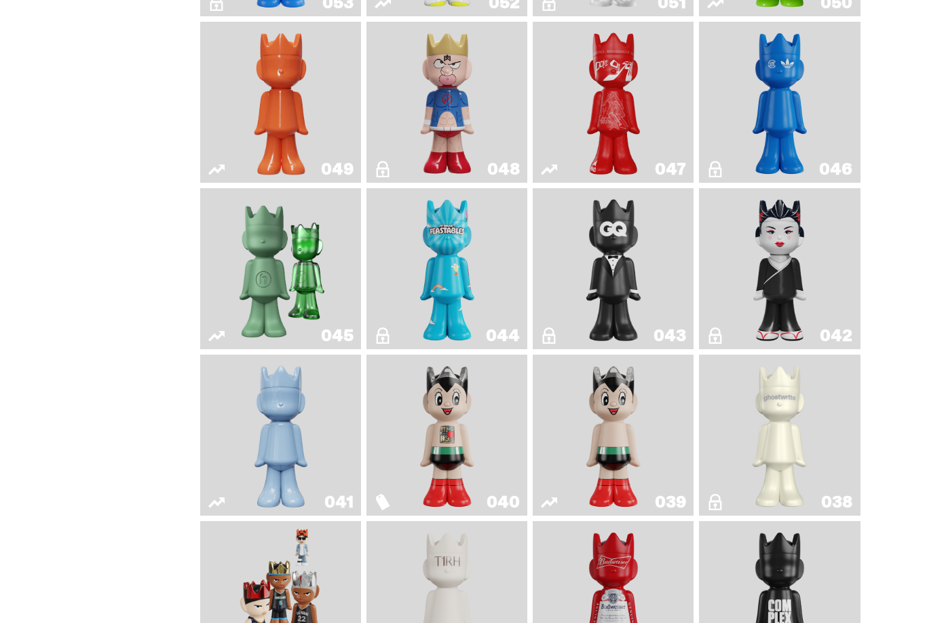
click at [385, 251] on link "044" at bounding box center [447, 269] width 145 height 150
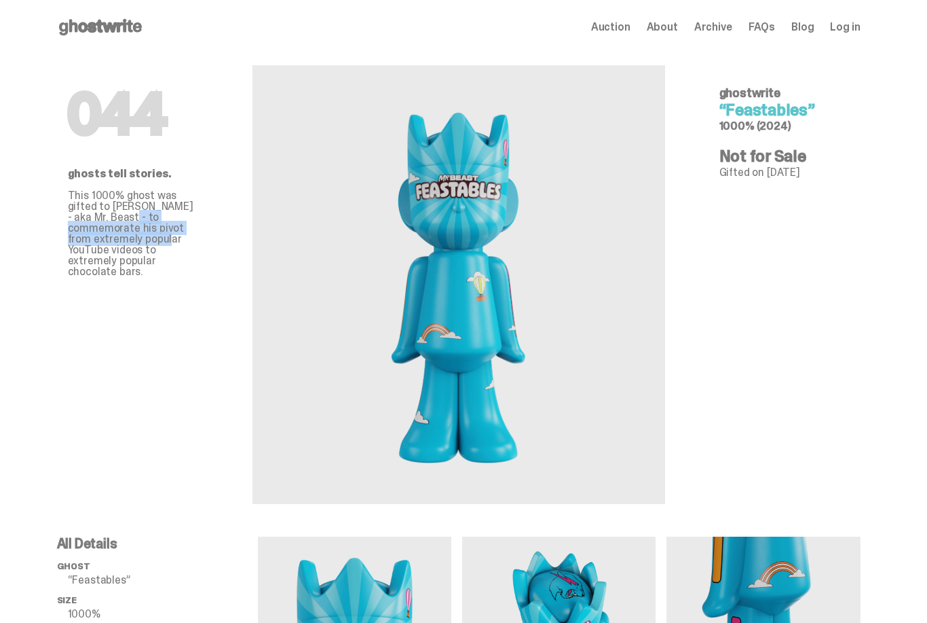
drag, startPoint x: 133, startPoint y: 212, endPoint x: 165, endPoint y: 240, distance: 42.3
click at [165, 240] on p "This 1000% ghost was gifted to [PERSON_NAME] - aka Mr. Beast - to commemorate h…" at bounding box center [133, 233] width 130 height 87
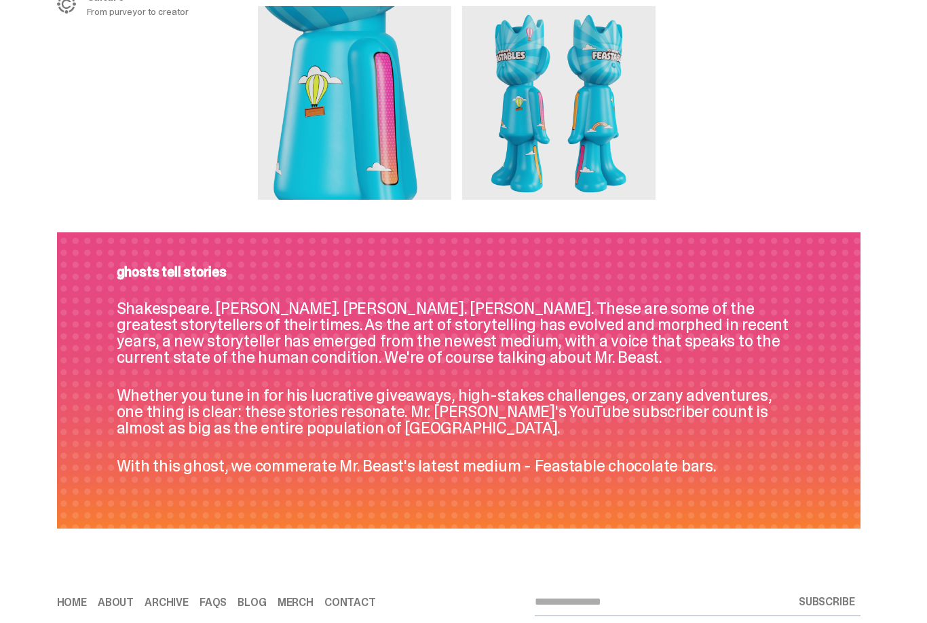
scroll to position [944, 0]
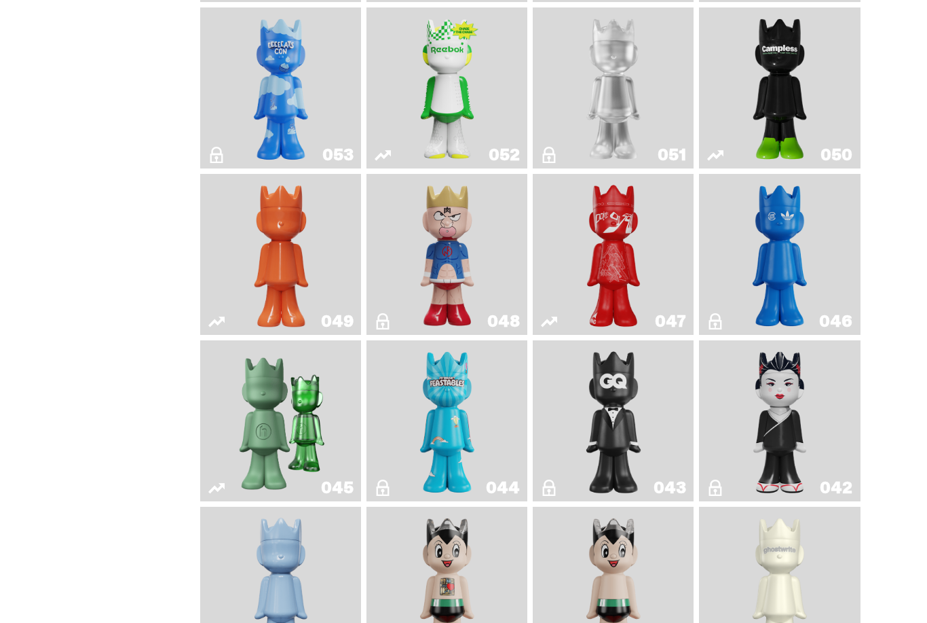
scroll to position [302, 0]
click at [293, 469] on img "Present" at bounding box center [280, 421] width 103 height 150
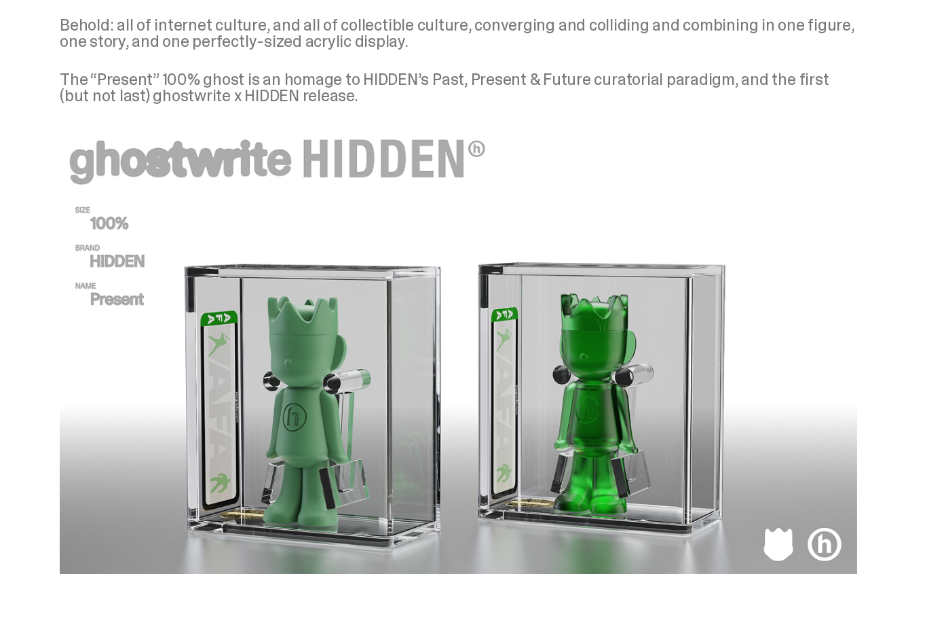
scroll to position [1806, 0]
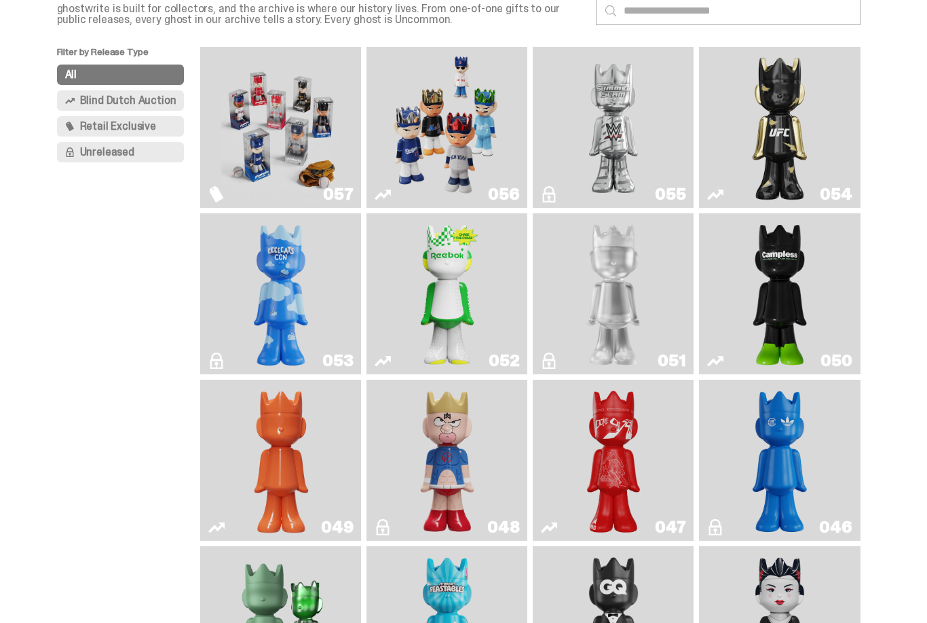
scroll to position [92, 0]
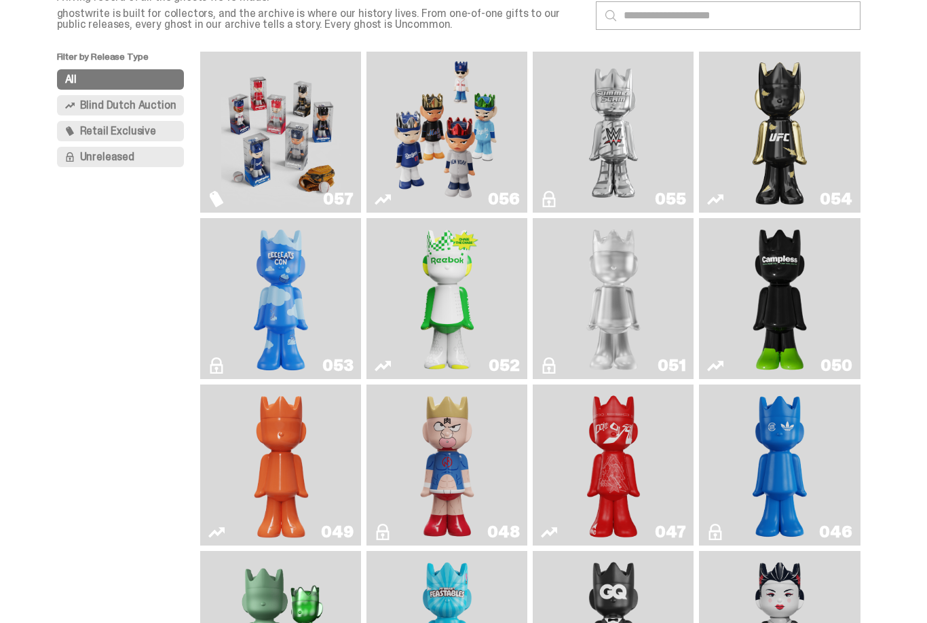
click at [756, 159] on img "Ruby" at bounding box center [780, 132] width 65 height 150
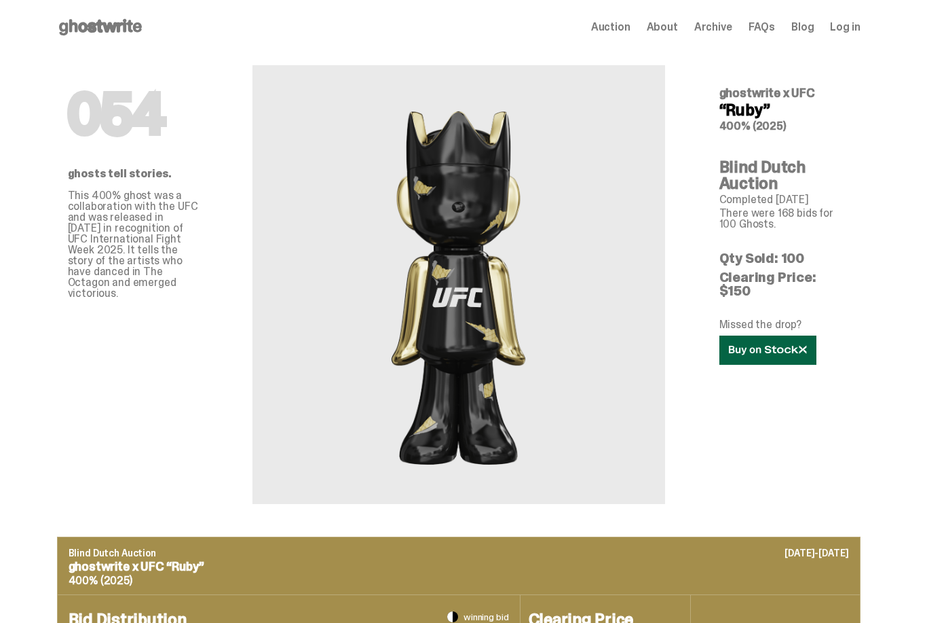
click at [786, 342] on link at bounding box center [768, 349] width 97 height 29
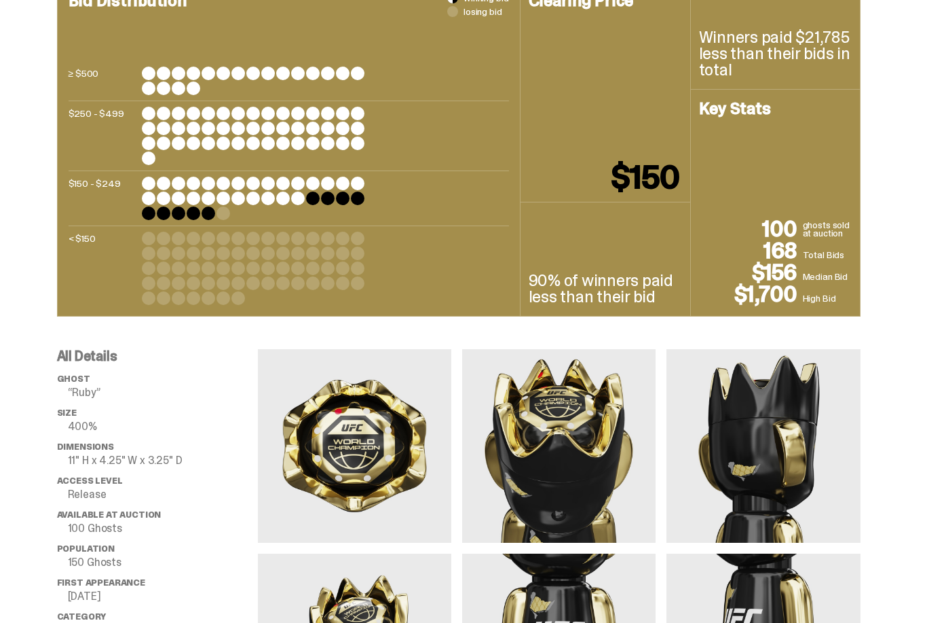
scroll to position [618, 0]
